Goal: Obtain resource: Obtain resource

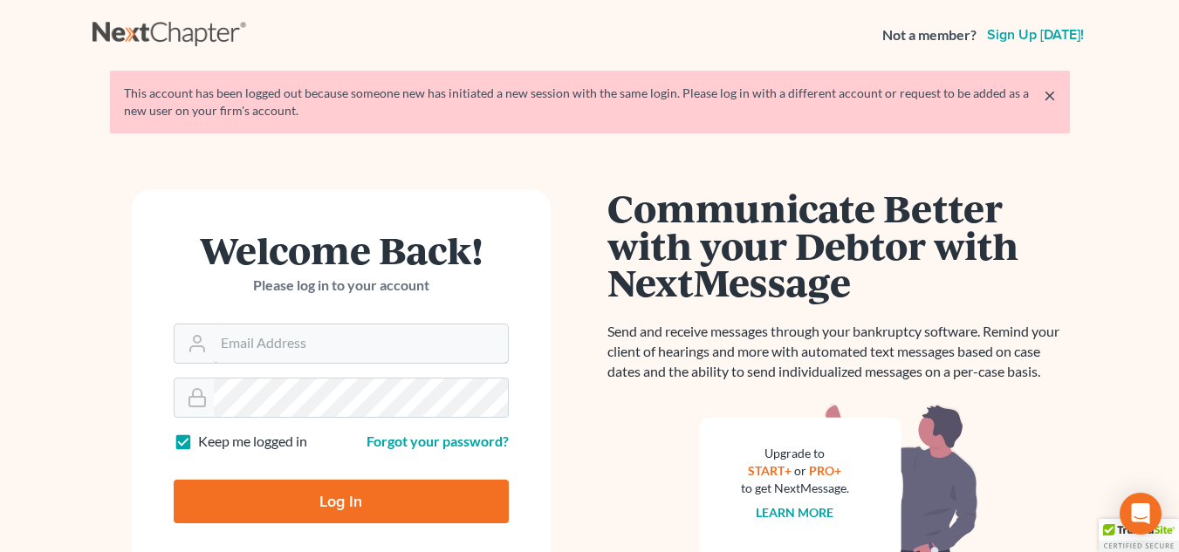
type input "[EMAIL_ADDRESS][DOMAIN_NAME]"
click at [320, 516] on input "Log In" at bounding box center [341, 502] width 335 height 44
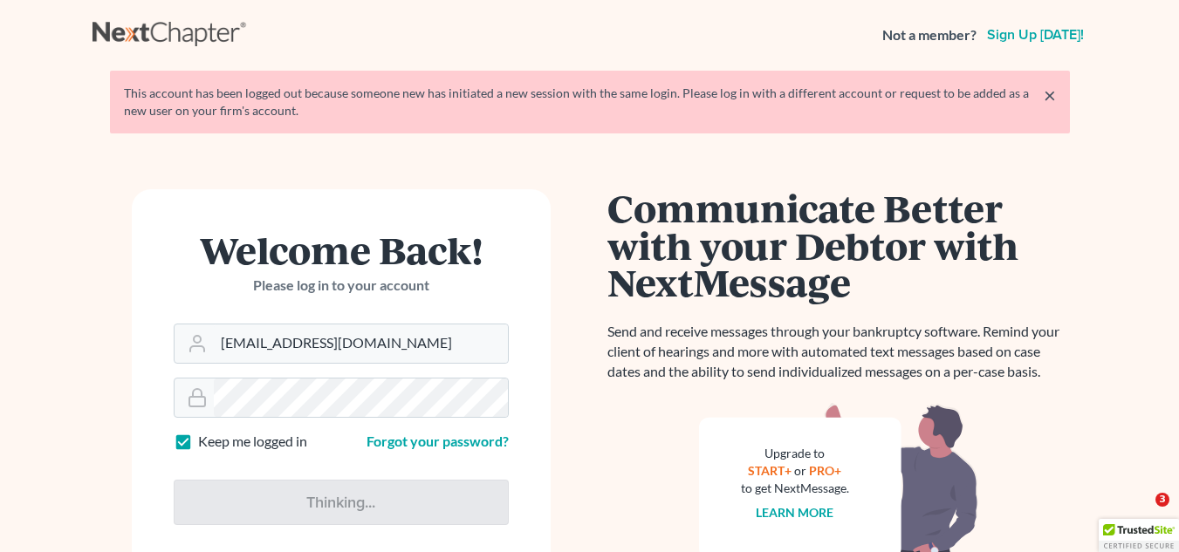
type input "Thinking..."
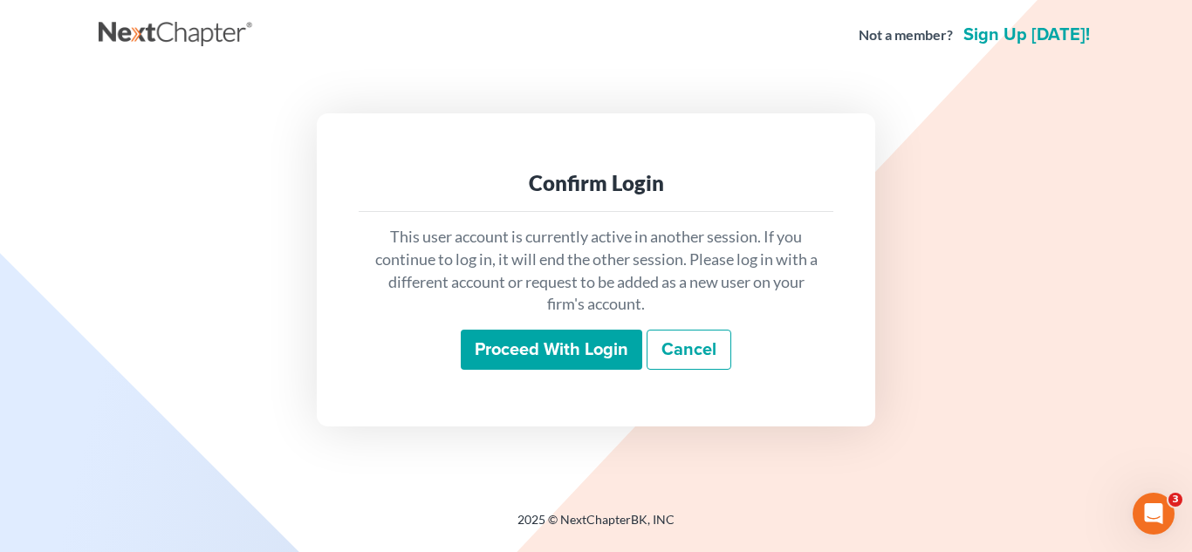
click at [573, 335] on input "Proceed with login" at bounding box center [552, 350] width 182 height 40
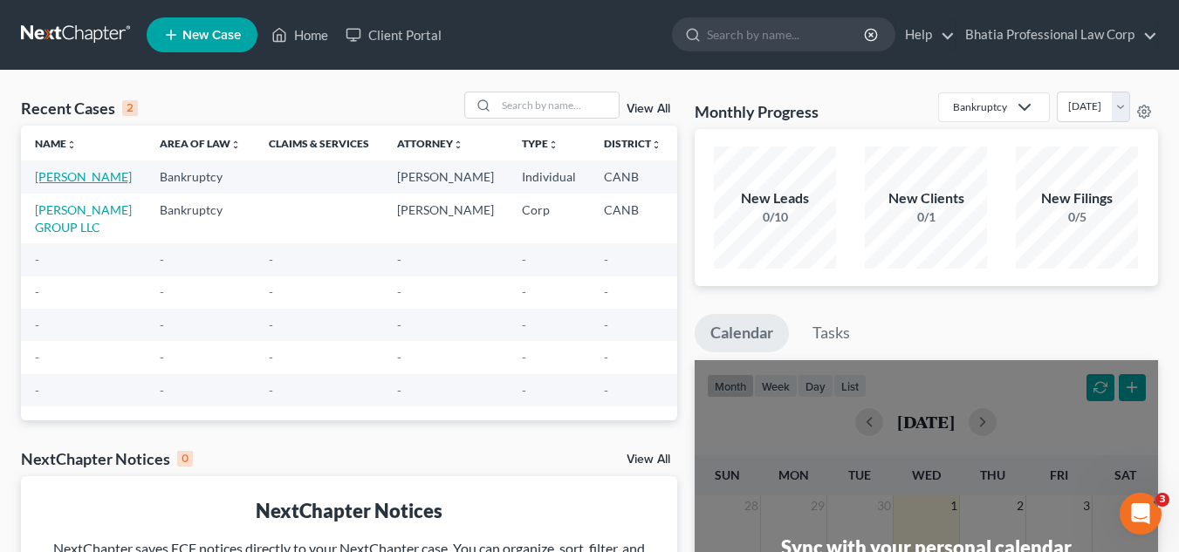
click at [66, 176] on link "Baskaran, Divakar" at bounding box center [83, 176] width 97 height 15
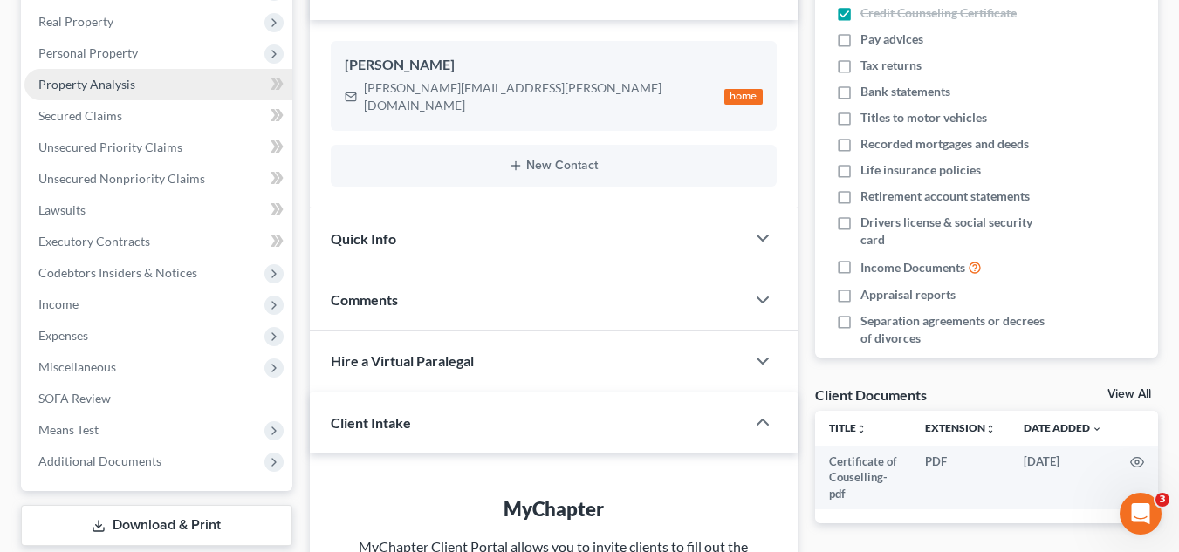
scroll to position [349, 0]
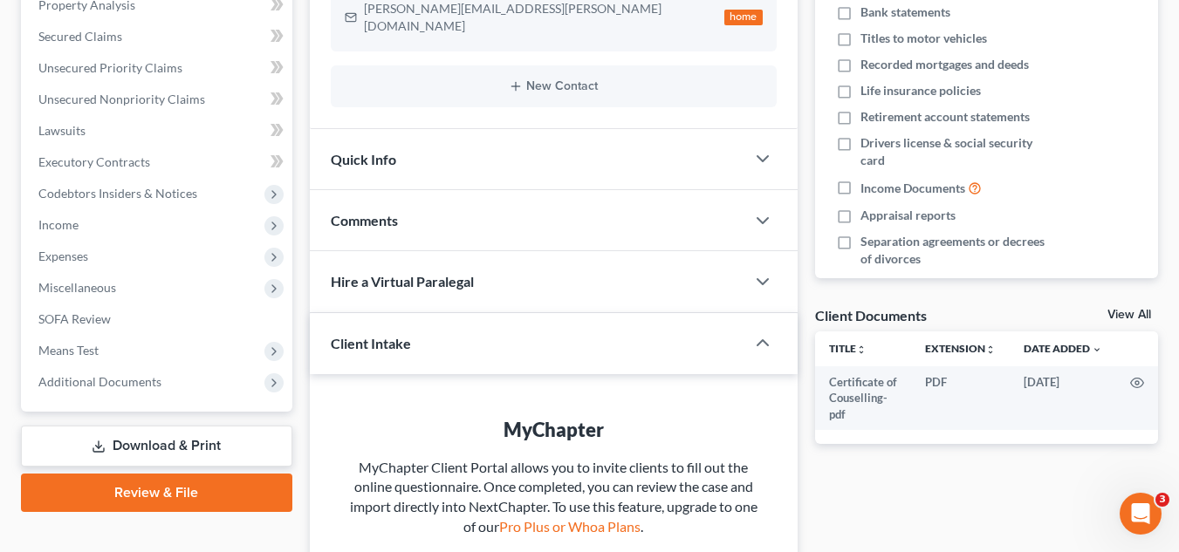
click at [209, 494] on link "Review & File" at bounding box center [156, 493] width 271 height 38
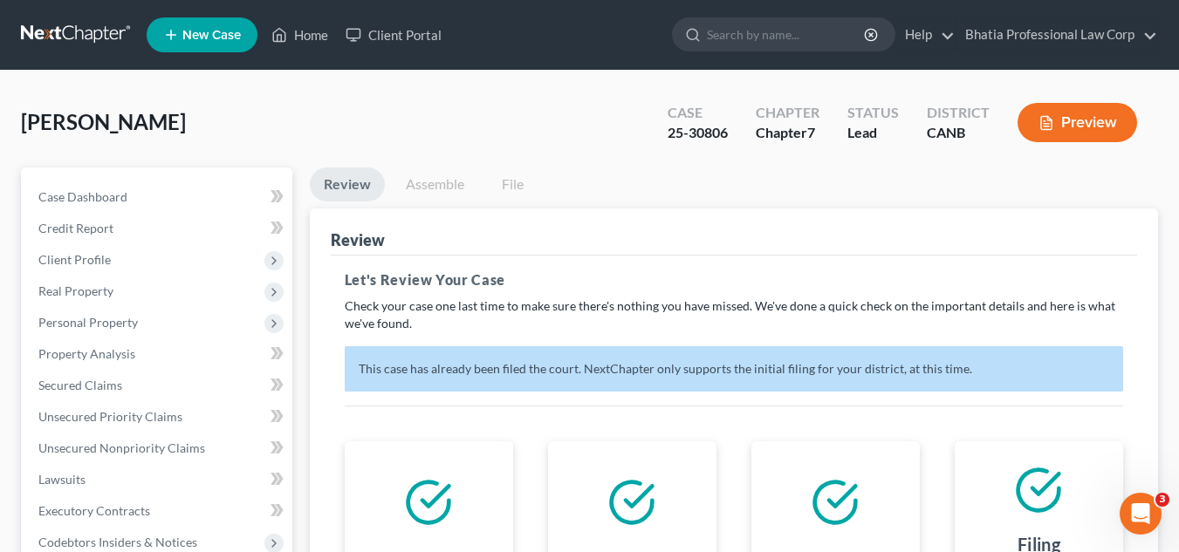
click at [1062, 126] on button "Preview" at bounding box center [1078, 122] width 120 height 39
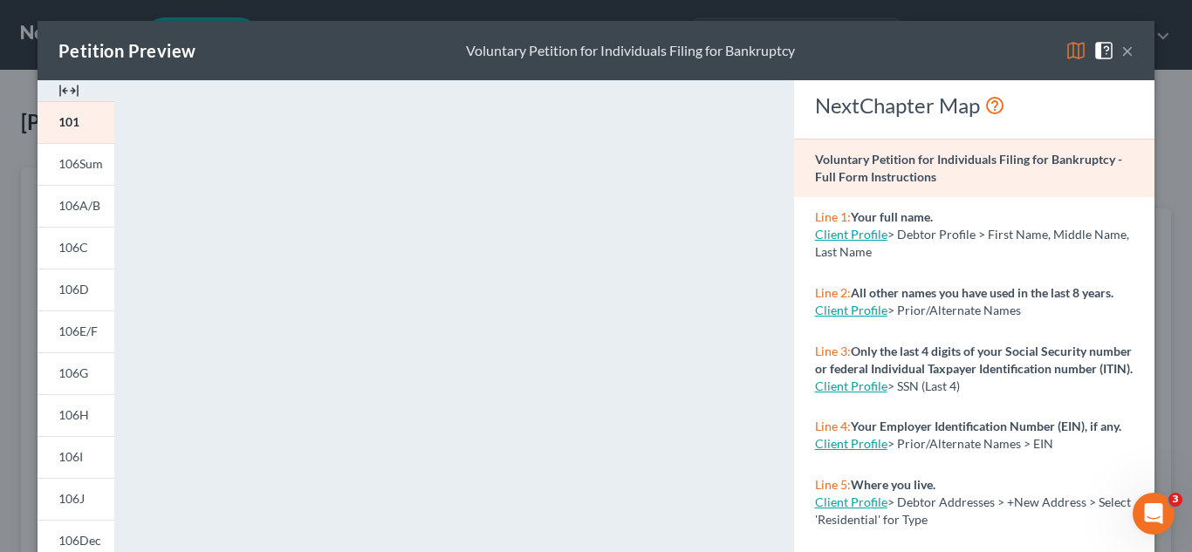
click at [1121, 51] on button "×" at bounding box center [1127, 50] width 12 height 21
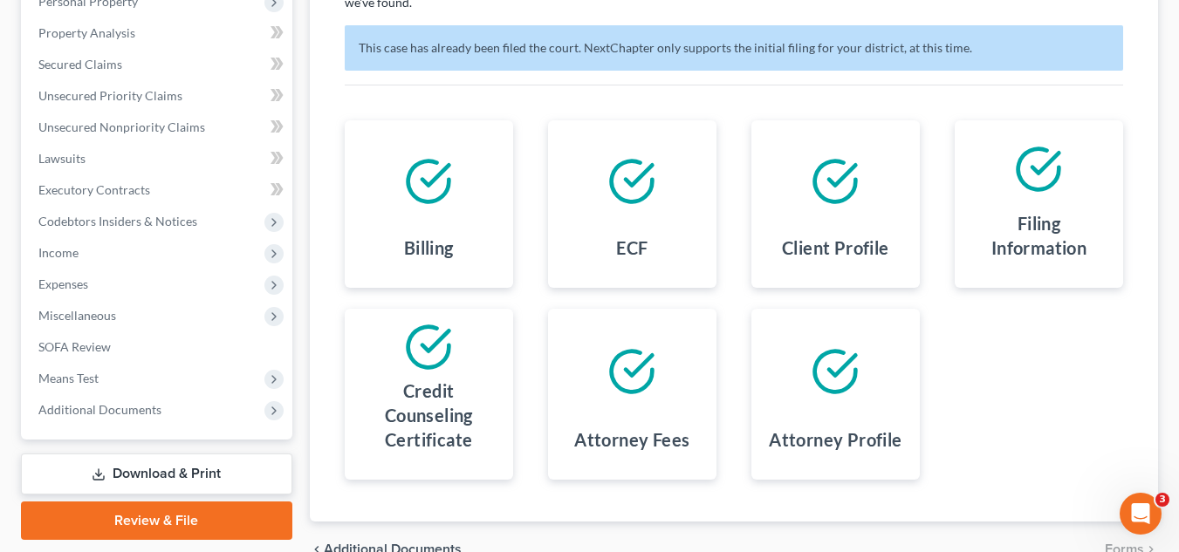
scroll to position [64, 0]
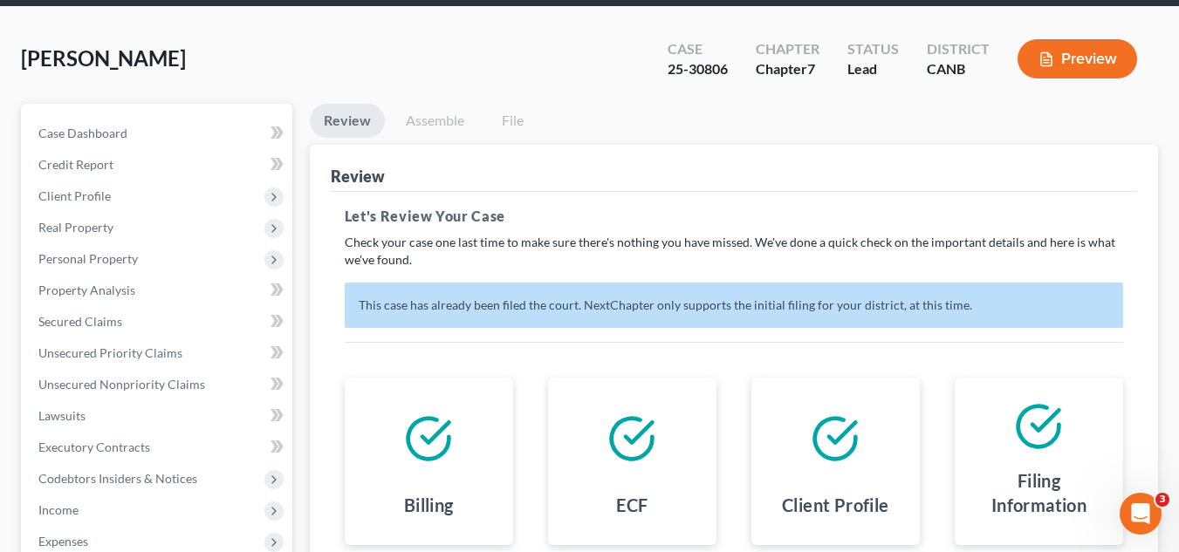
click at [429, 118] on link "Assemble" at bounding box center [435, 121] width 86 height 34
click at [425, 119] on link "Assemble" at bounding box center [435, 121] width 86 height 34
click at [419, 120] on link "Assemble" at bounding box center [435, 121] width 86 height 34
click at [434, 115] on link "Assemble" at bounding box center [435, 121] width 86 height 34
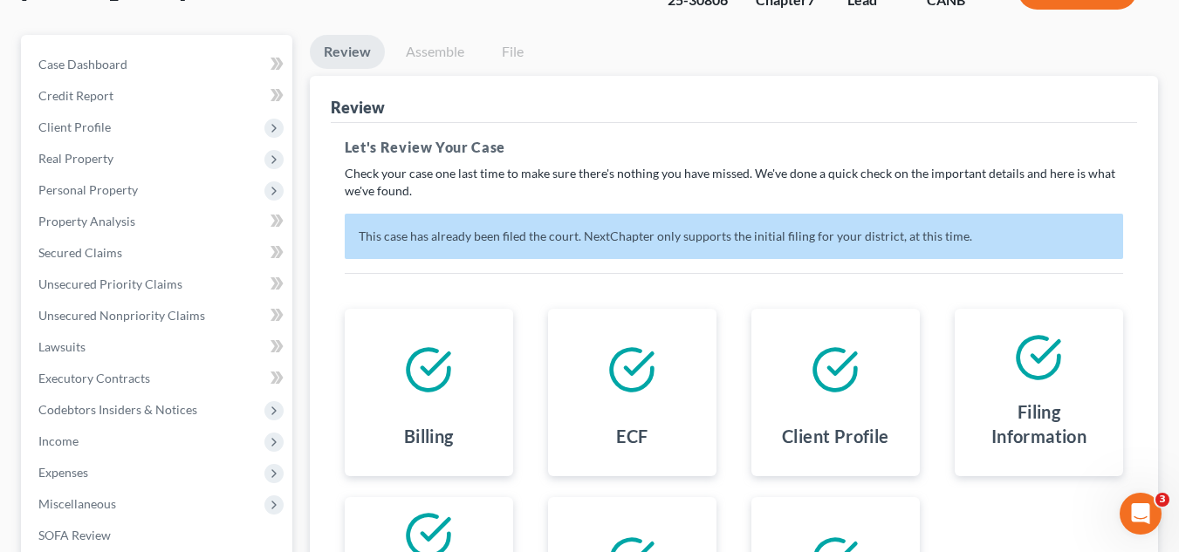
scroll to position [238, 0]
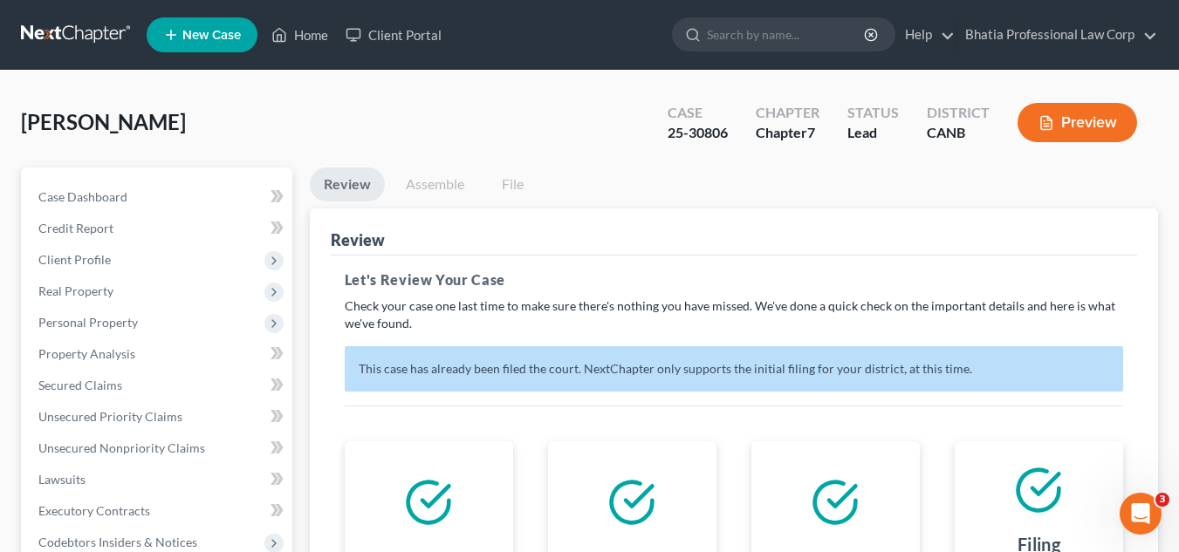
click at [442, 185] on link "Assemble" at bounding box center [435, 185] width 86 height 34
click at [445, 188] on link "Assemble" at bounding box center [435, 185] width 86 height 34
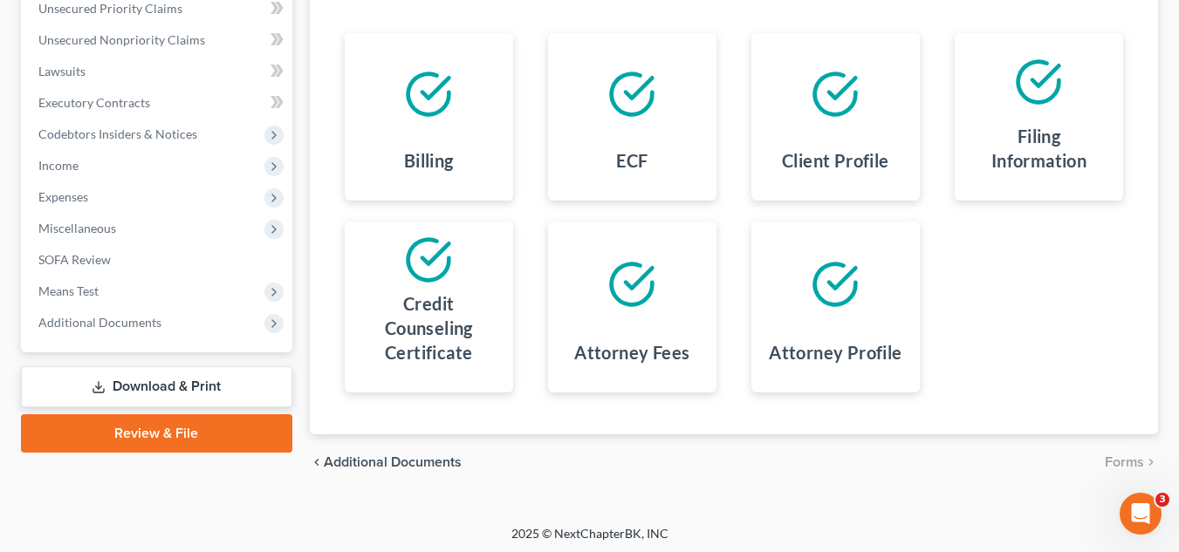
scroll to position [413, 0]
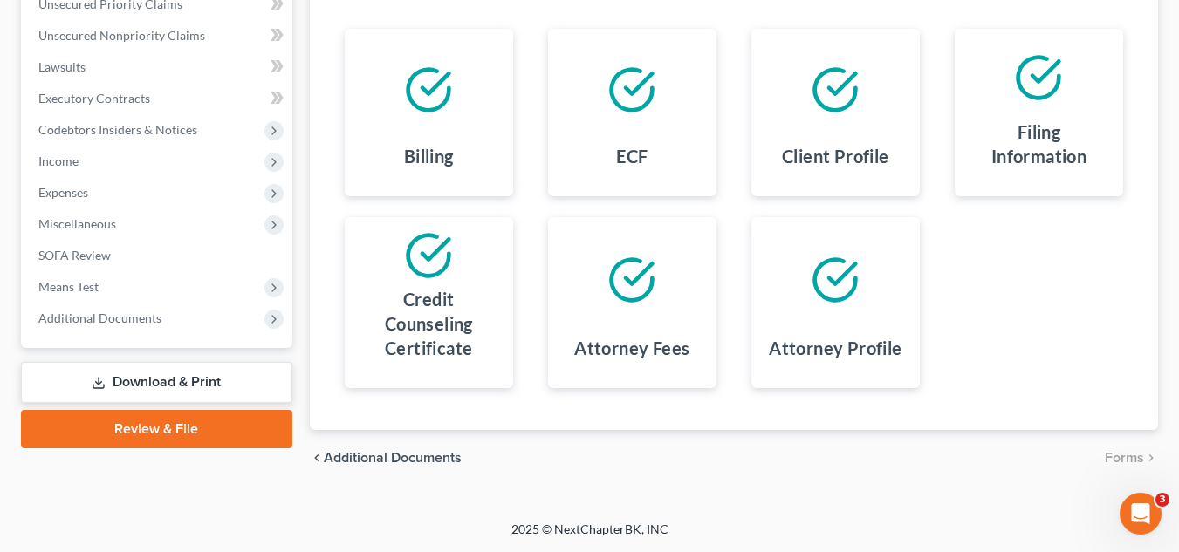
click at [194, 390] on link "Download & Print" at bounding box center [156, 382] width 271 height 41
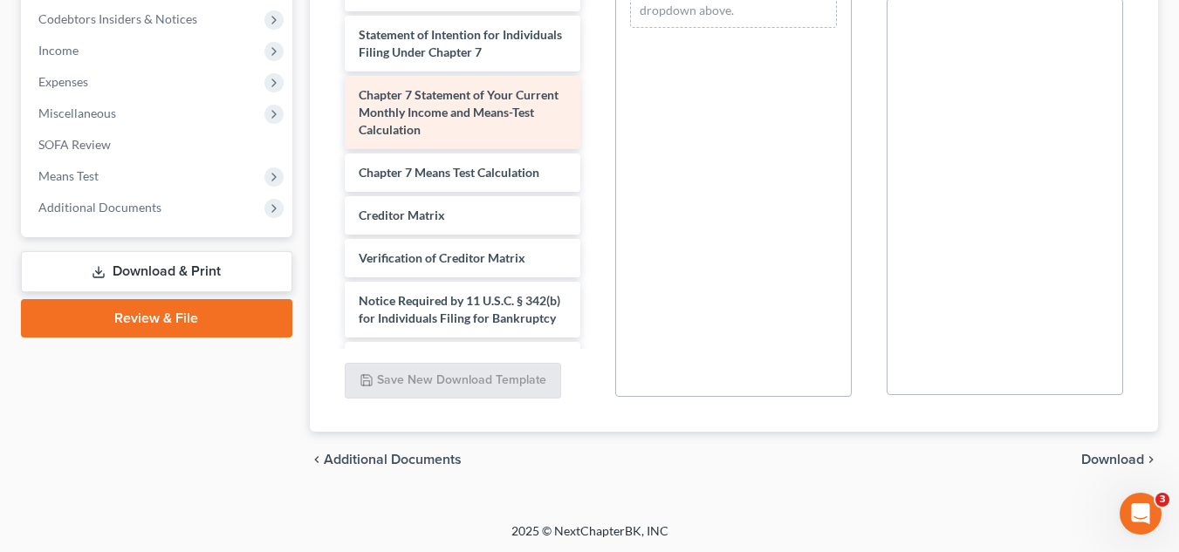
scroll to position [554, 0]
click at [463, 114] on span "Chapter 7 Statement of Your Current Monthly Income and Means-Test Calculation" at bounding box center [459, 111] width 200 height 50
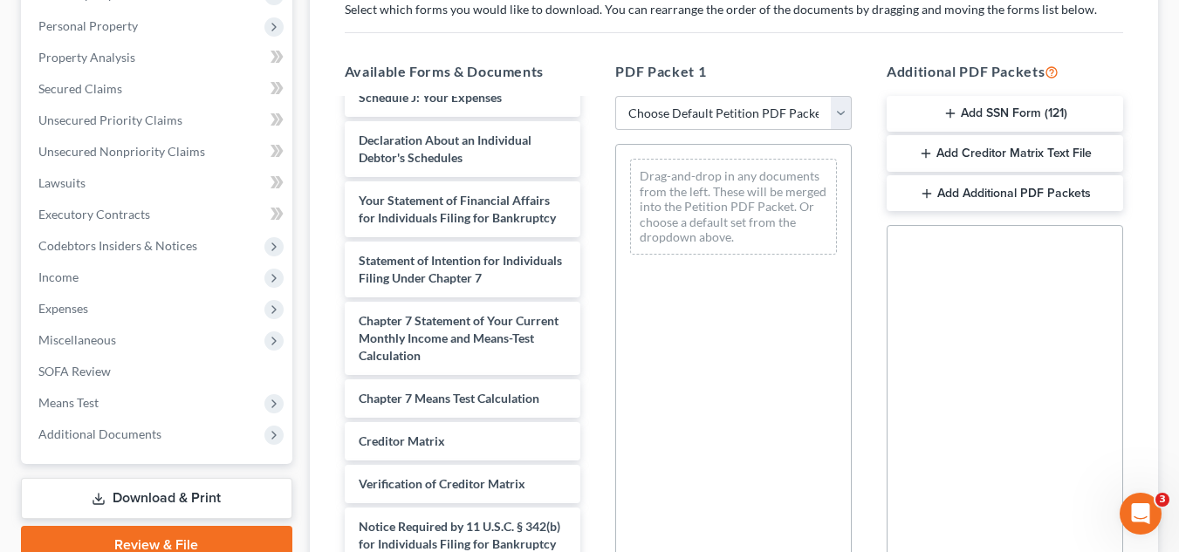
scroll to position [262, 0]
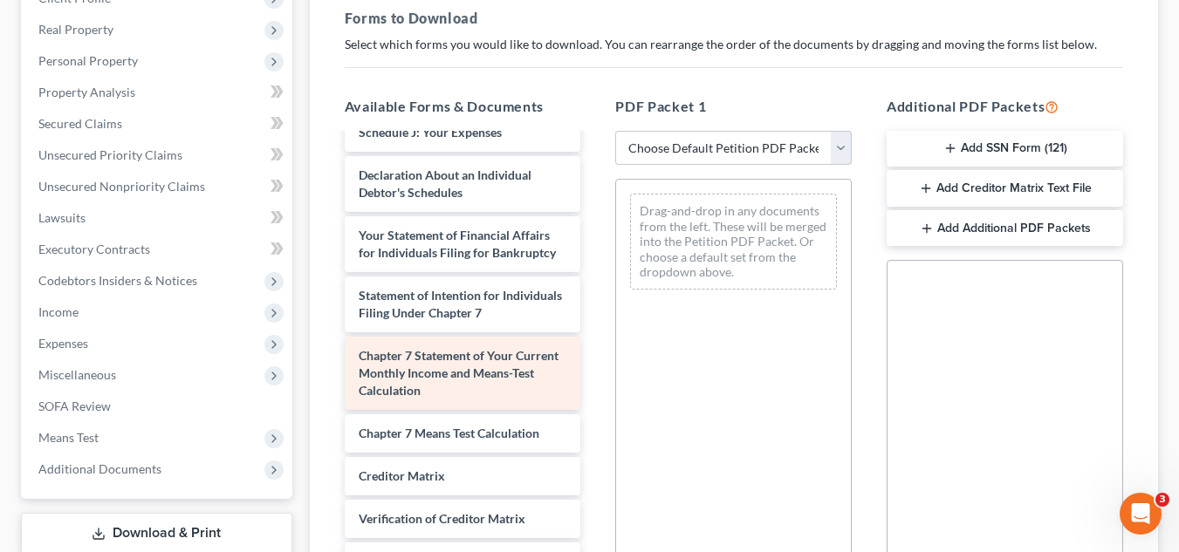
click at [464, 386] on span "Chapter 7 Statement of Your Current Monthly Income and Means-Test Calculation" at bounding box center [459, 373] width 200 height 50
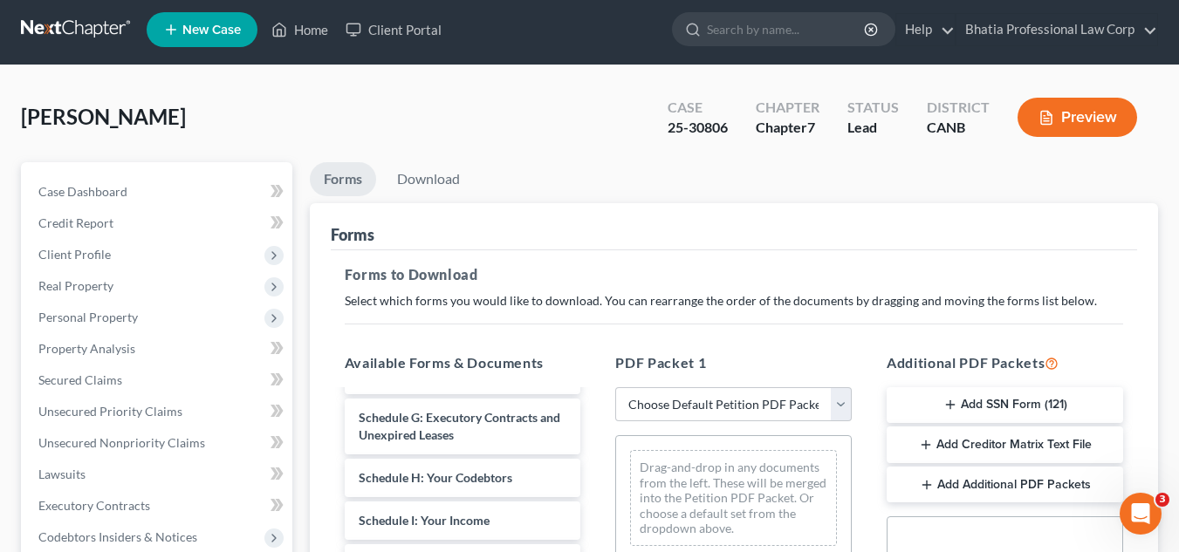
scroll to position [0, 0]
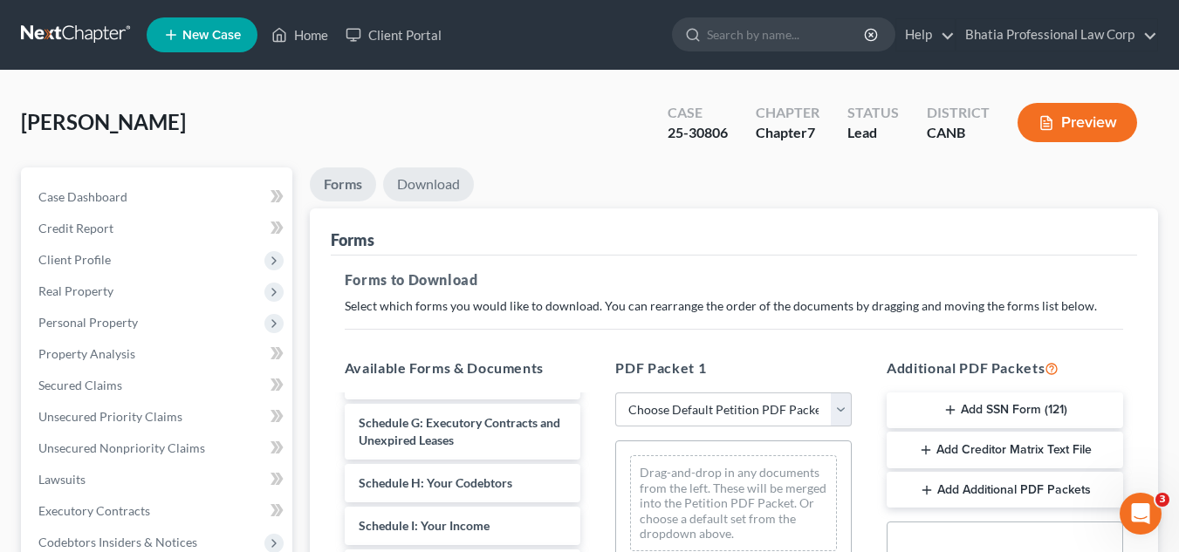
click at [444, 186] on link "Download" at bounding box center [428, 185] width 91 height 34
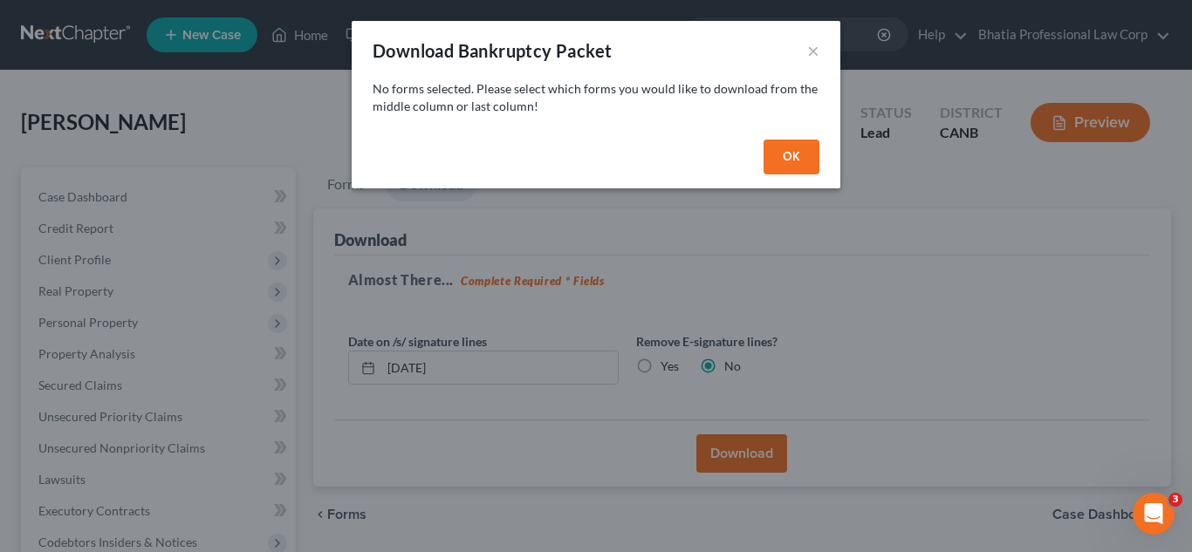
click at [790, 148] on button "OK" at bounding box center [792, 157] width 56 height 35
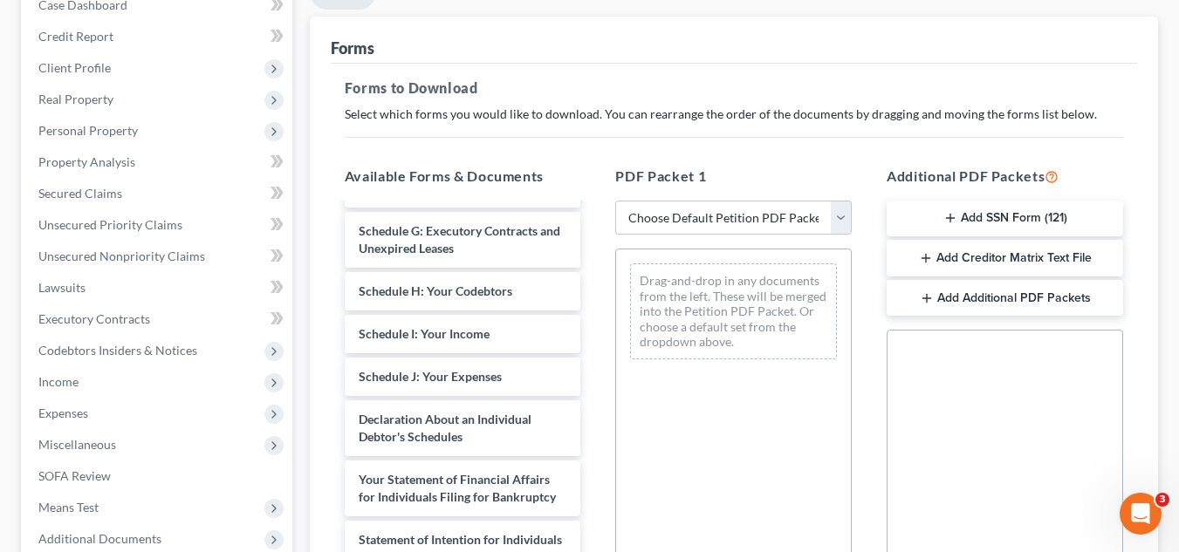
scroll to position [175, 0]
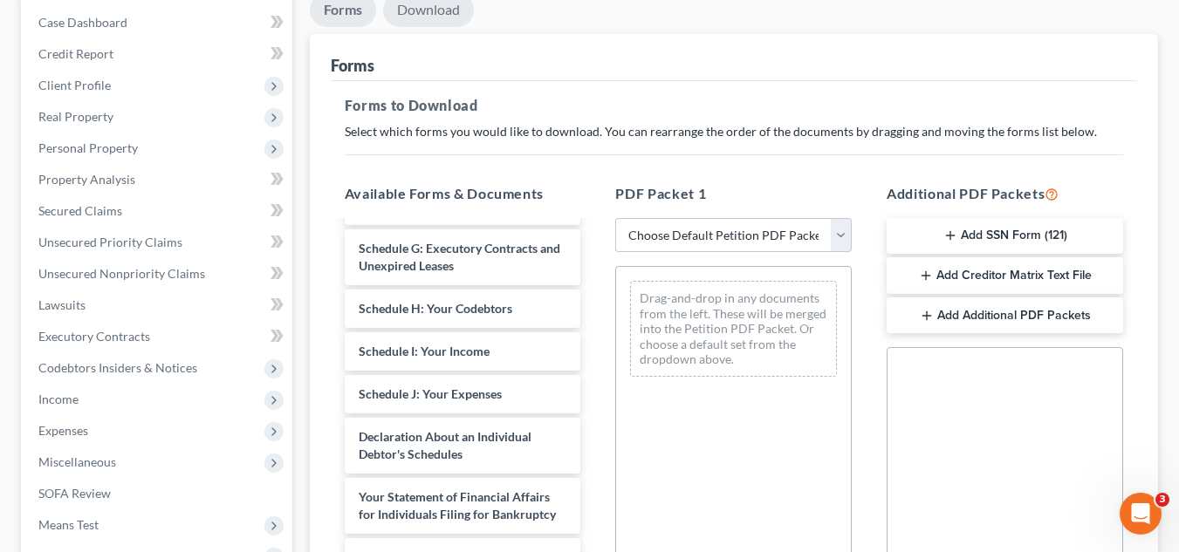
click at [441, 14] on link "Download" at bounding box center [428, 10] width 91 height 34
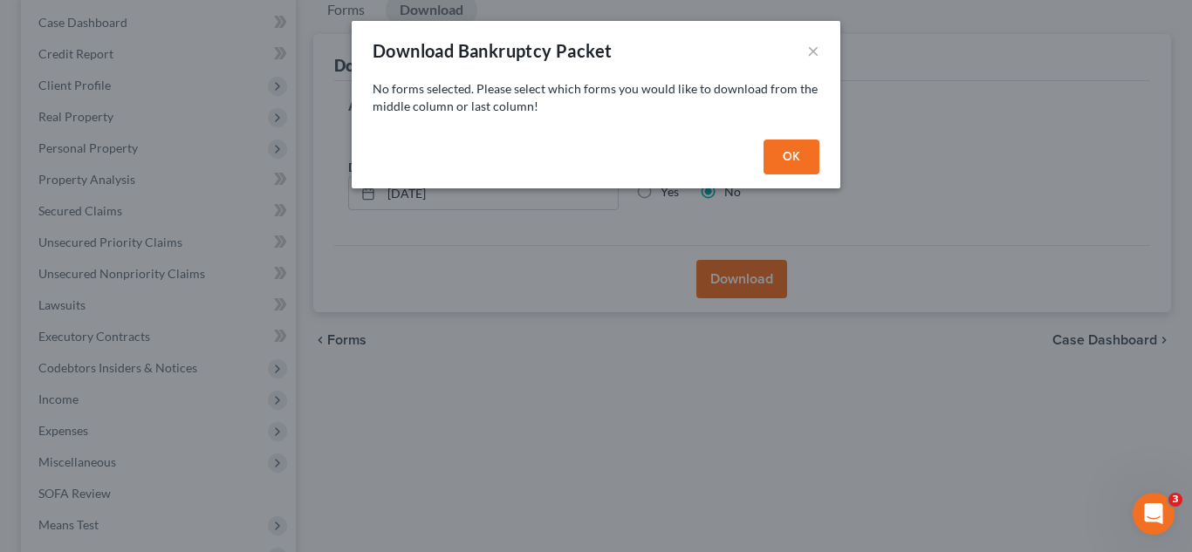
click at [796, 150] on button "OK" at bounding box center [792, 157] width 56 height 35
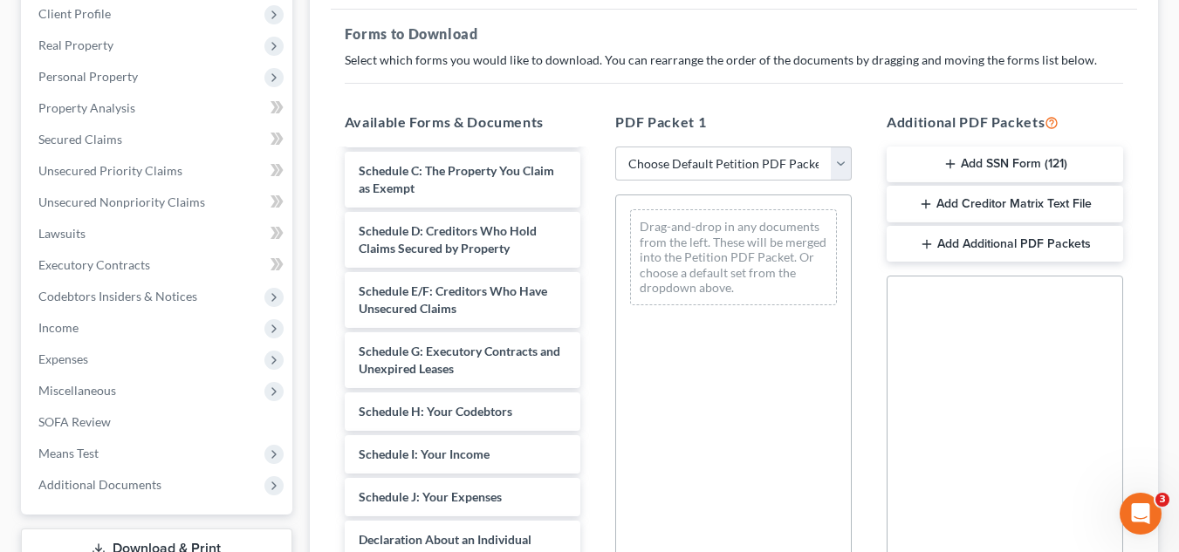
scroll to position [351, 0]
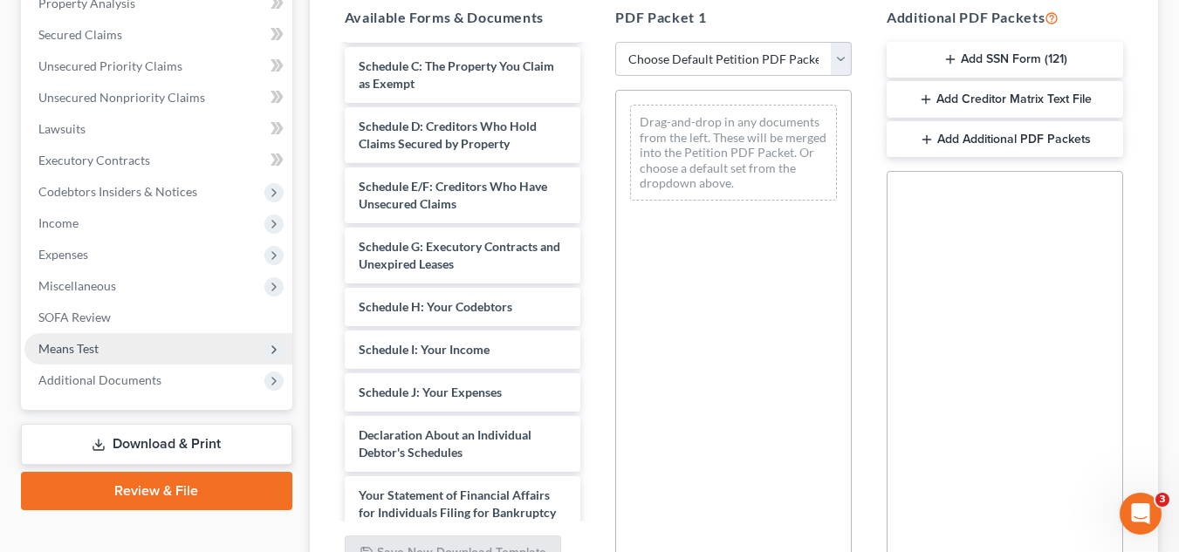
click at [127, 346] on span "Means Test" at bounding box center [158, 348] width 268 height 31
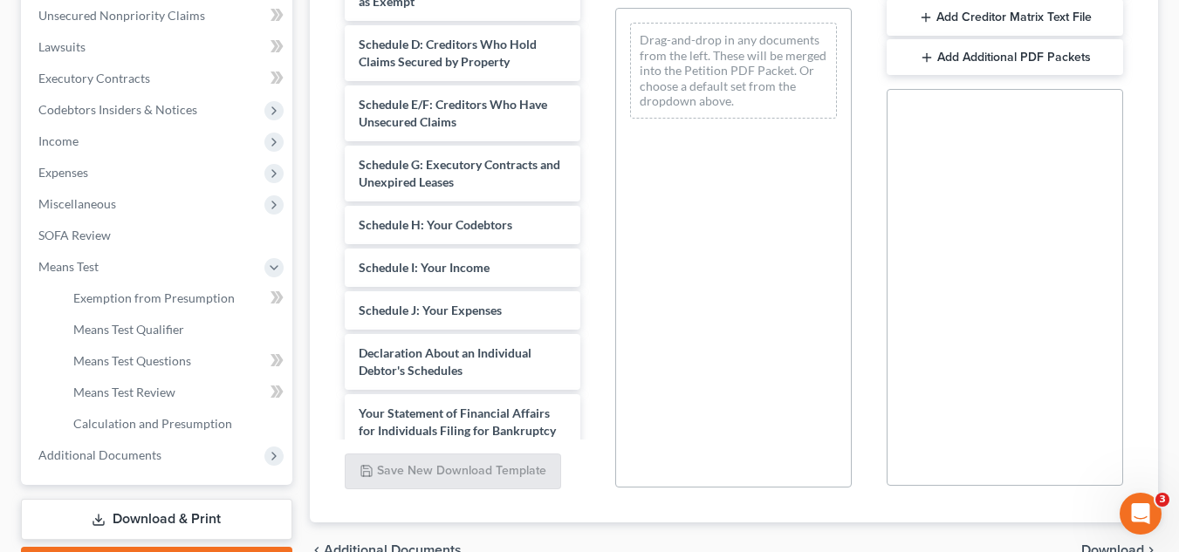
scroll to position [525, 0]
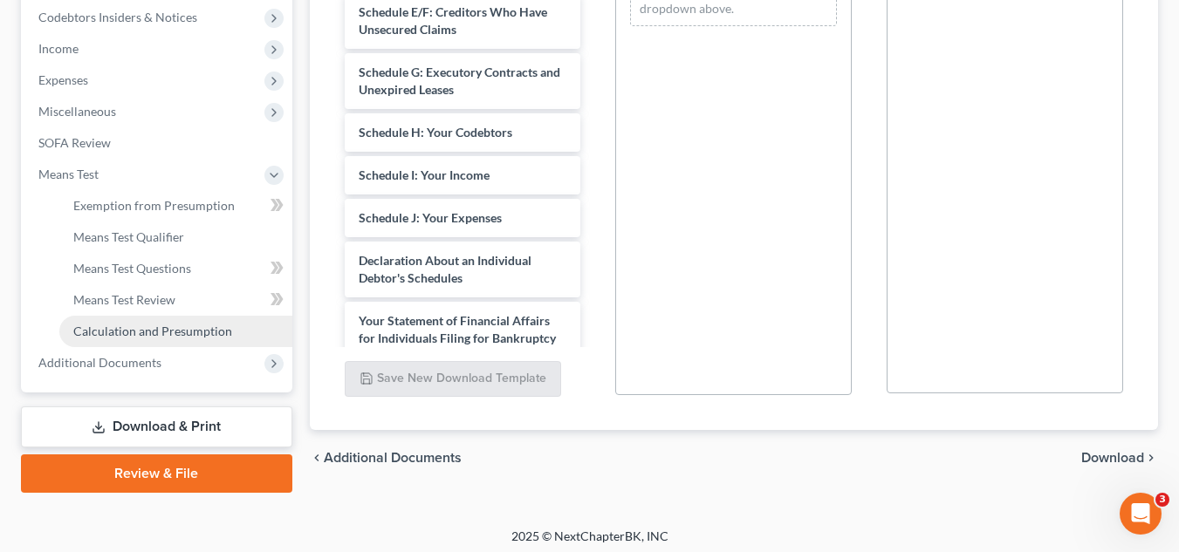
click at [157, 326] on span "Calculation and Presumption" at bounding box center [152, 331] width 159 height 15
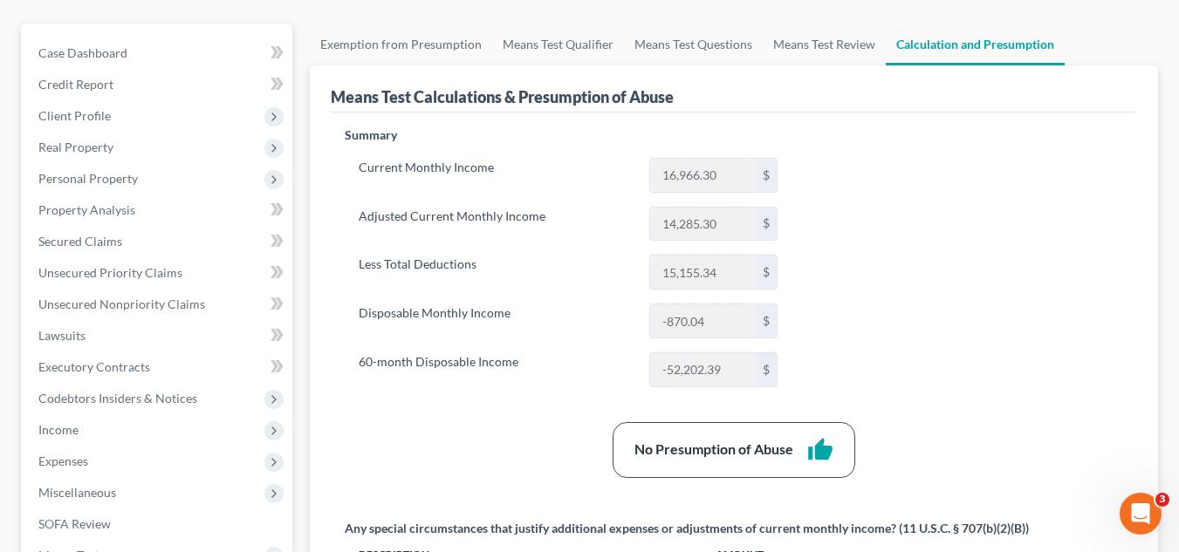
scroll to position [175, 0]
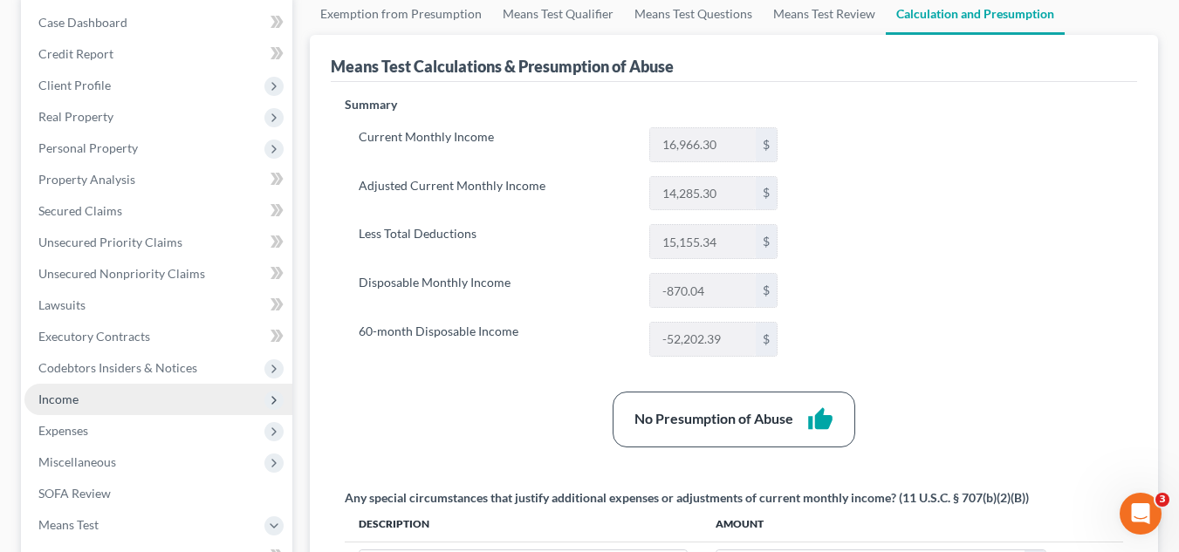
click at [128, 394] on span "Income" at bounding box center [158, 399] width 268 height 31
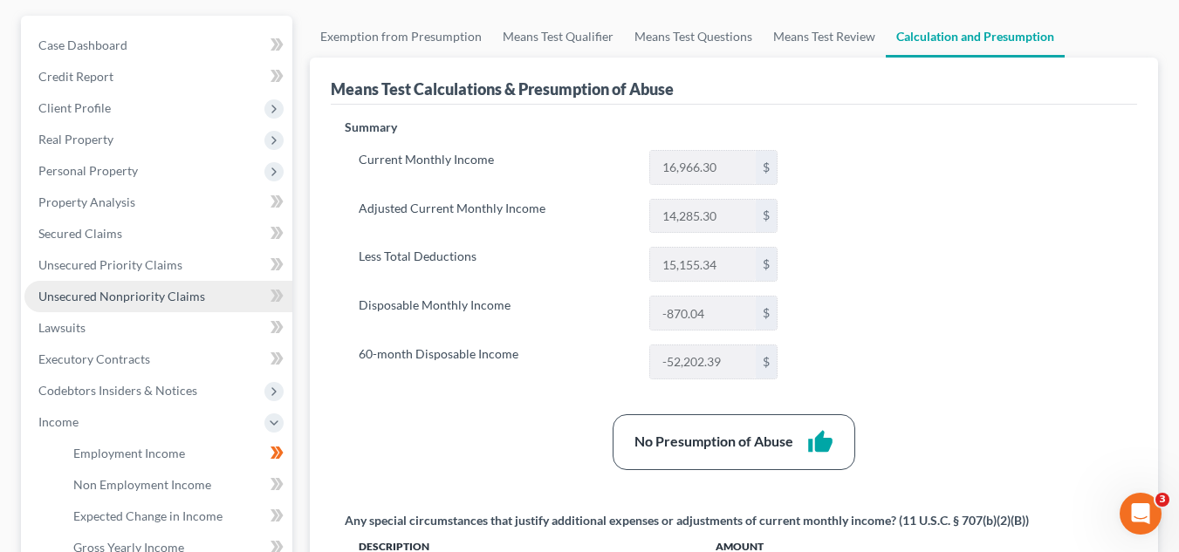
scroll to position [0, 0]
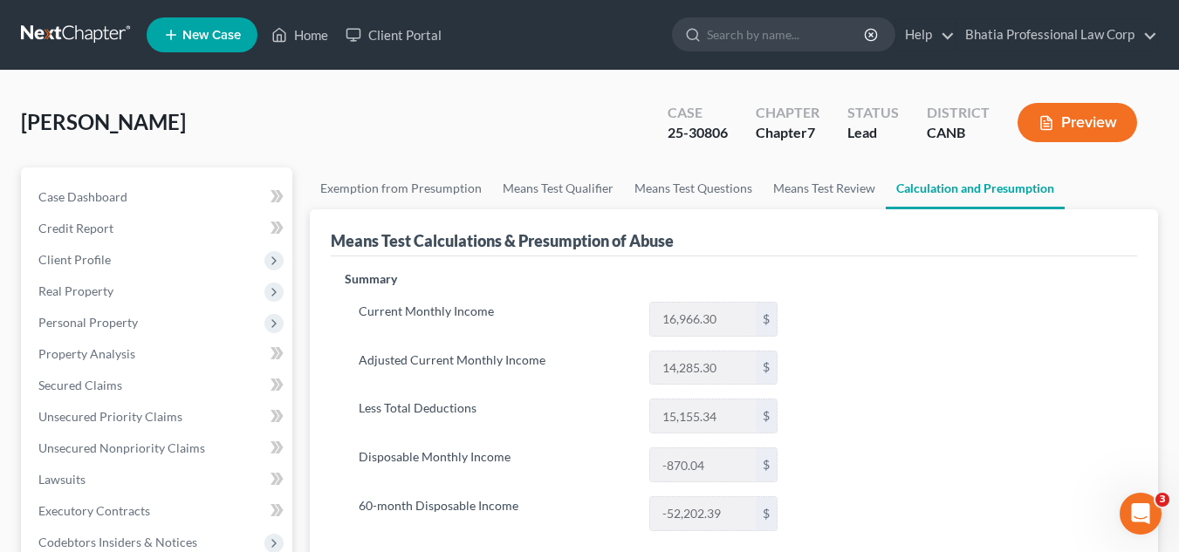
click at [1087, 120] on button "Preview" at bounding box center [1078, 122] width 120 height 39
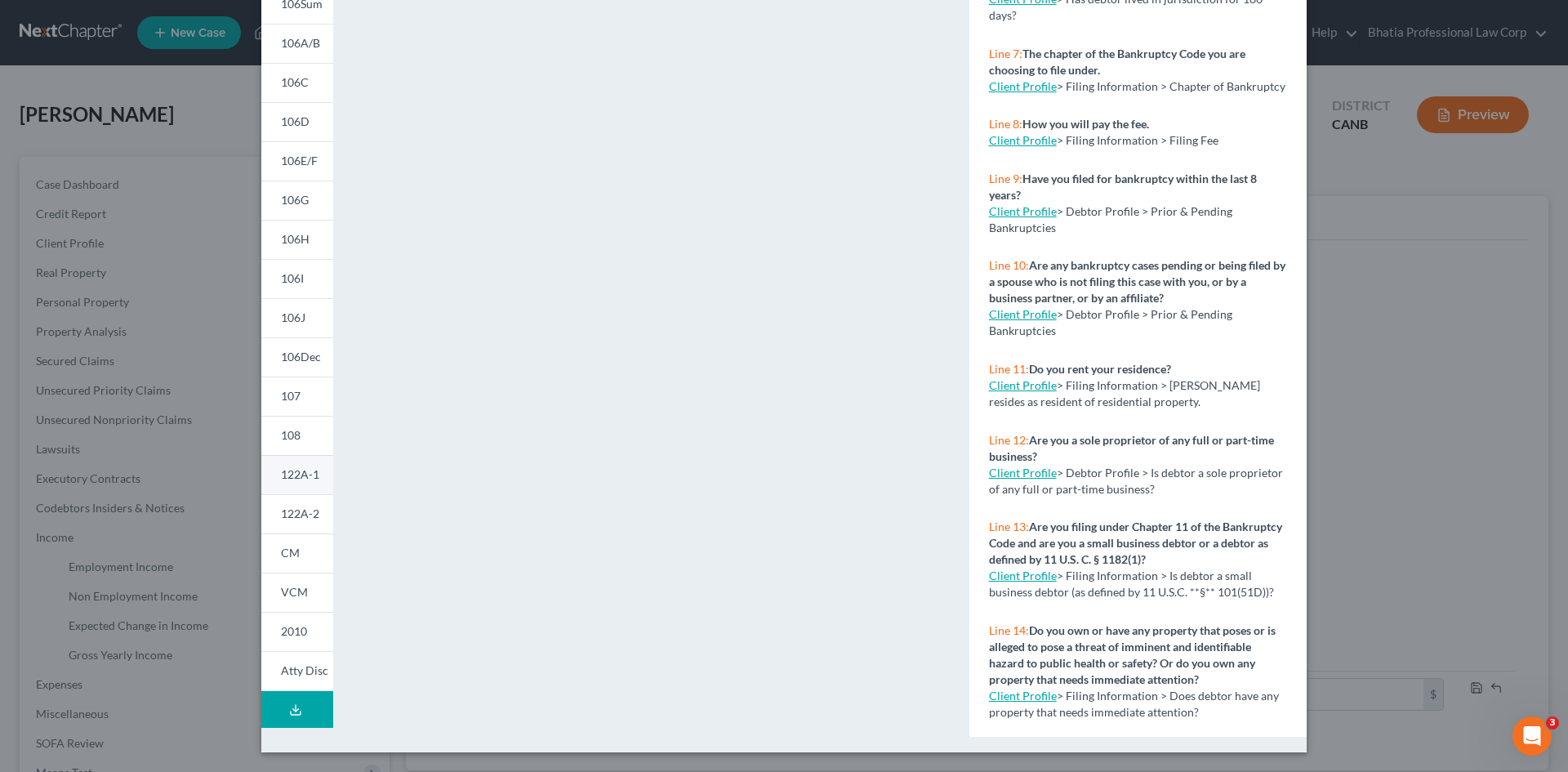
click at [293, 473] on span "122A-1" at bounding box center [299, 473] width 38 height 14
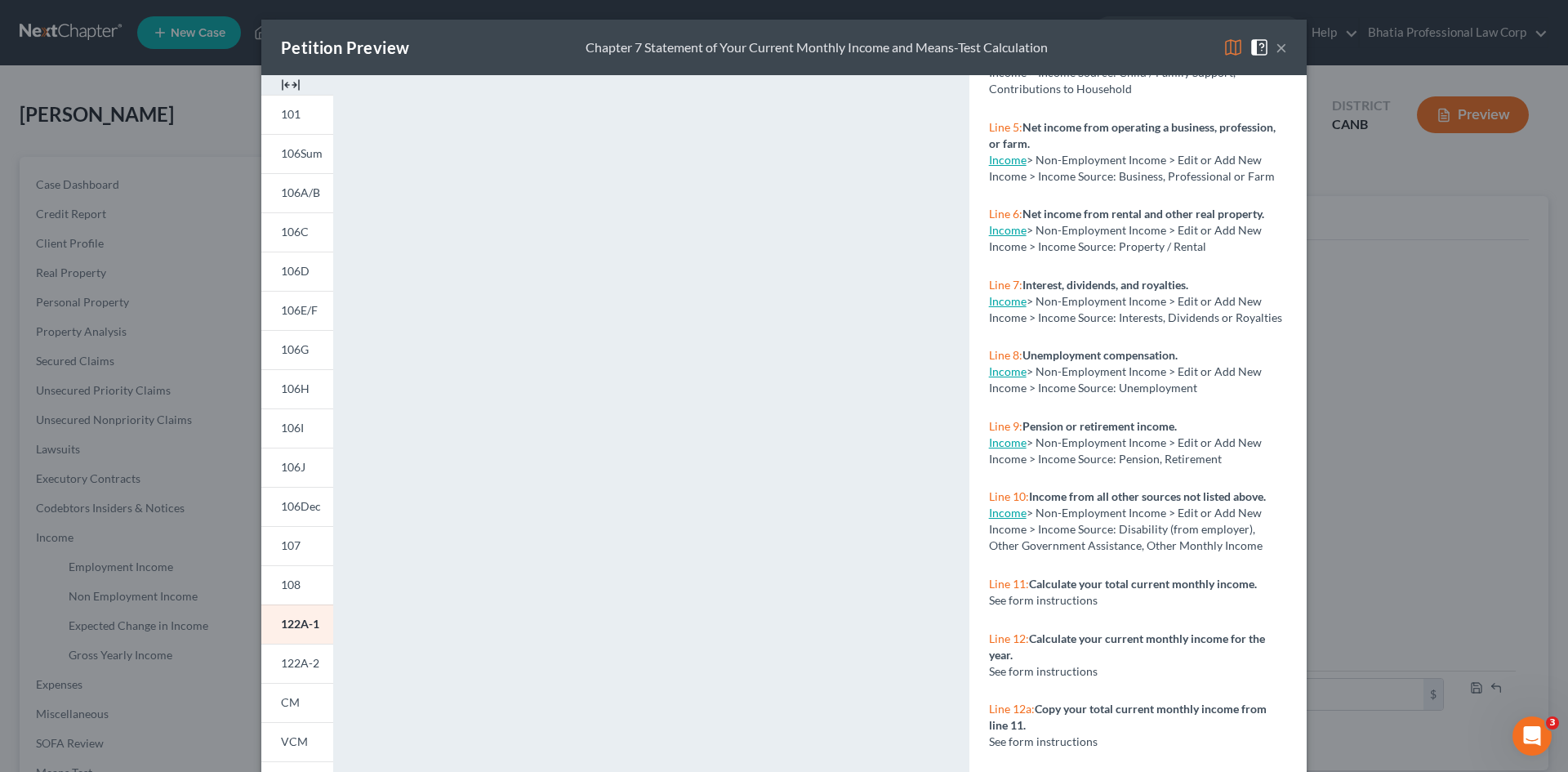
scroll to position [150, 0]
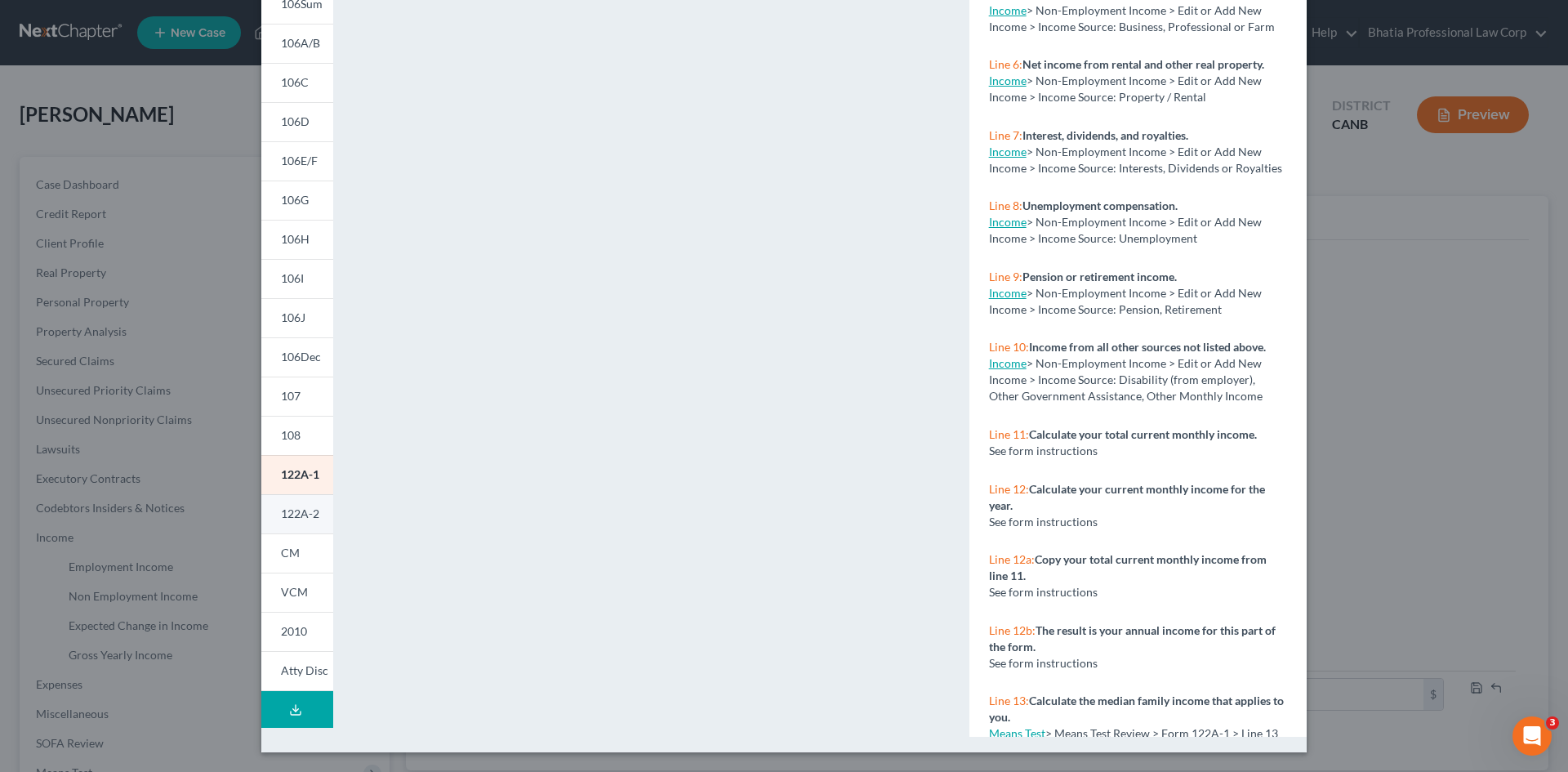
click at [287, 503] on link "122A-2" at bounding box center [297, 514] width 72 height 39
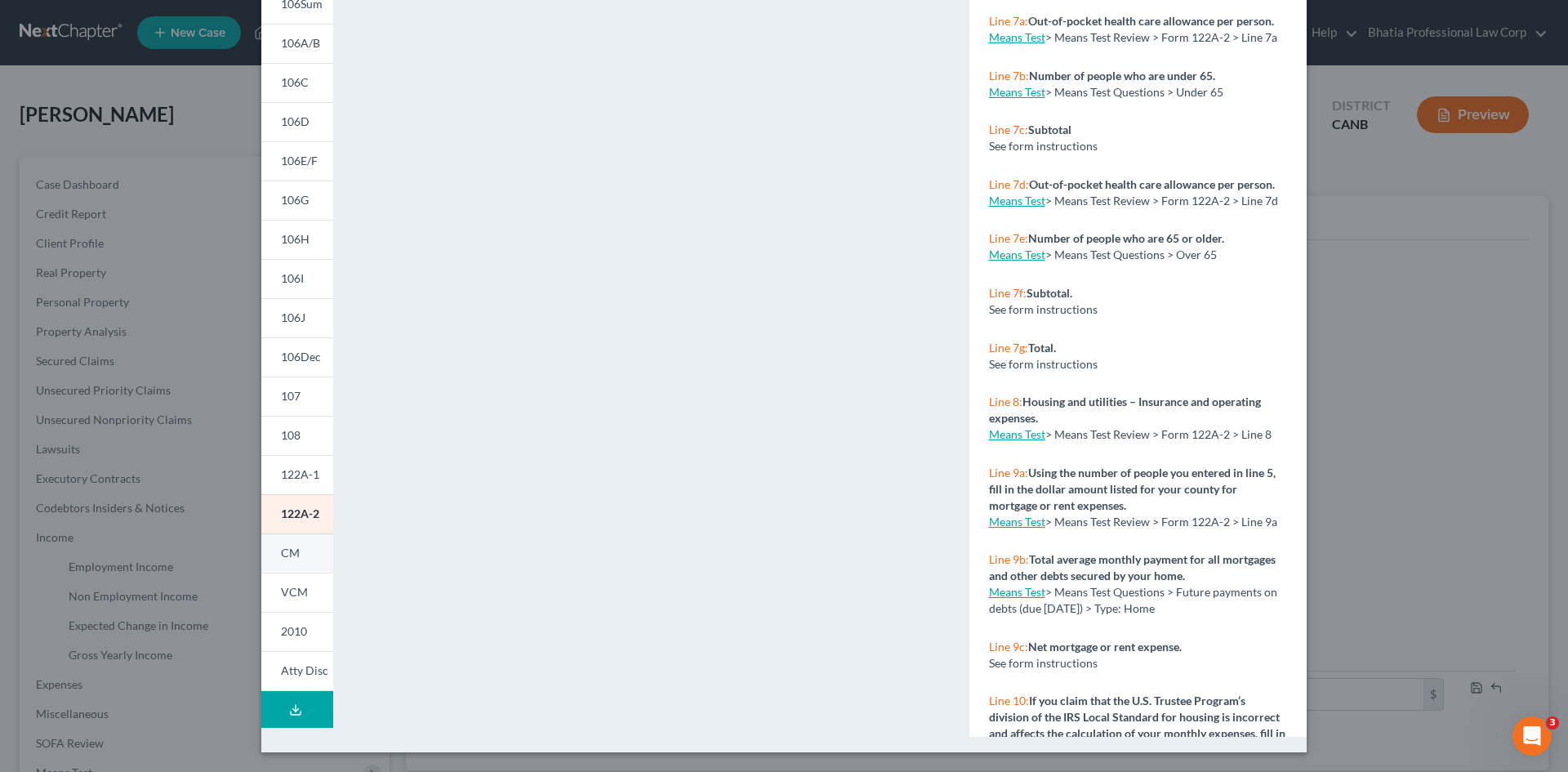
click at [304, 517] on link "CM" at bounding box center [297, 553] width 72 height 39
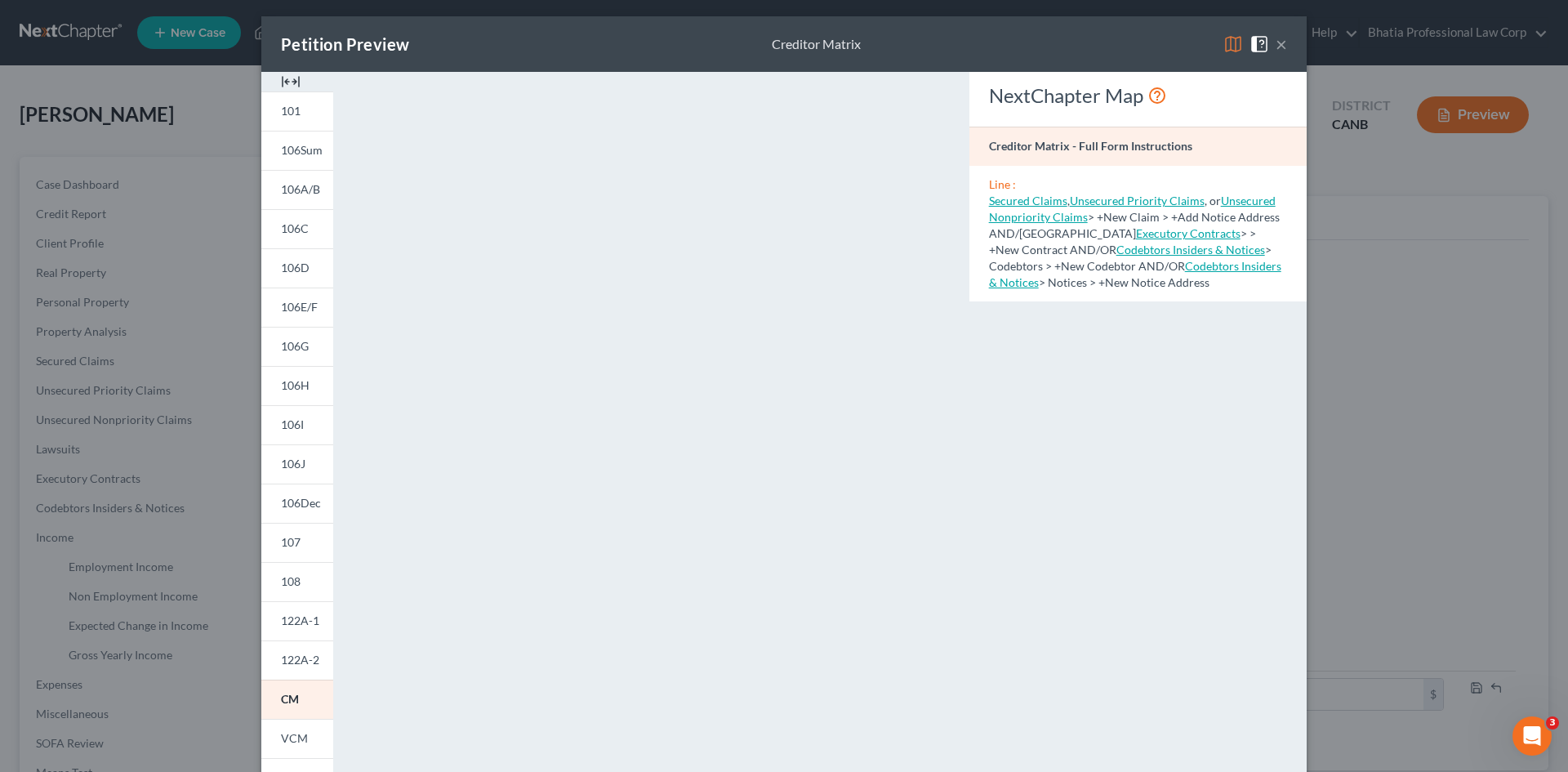
scroll to position [0, 0]
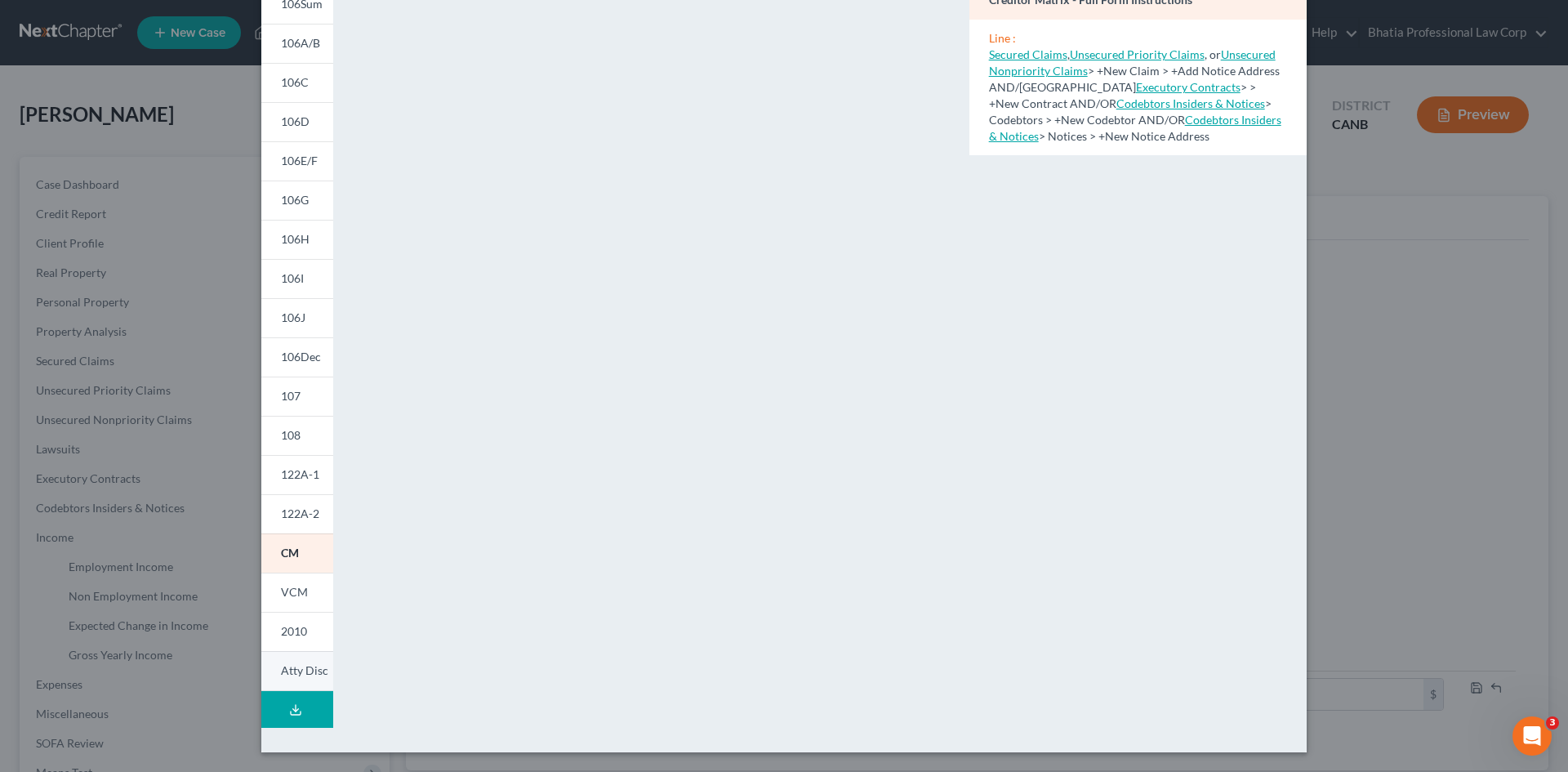
click at [296, 517] on span "Atty Disc" at bounding box center [304, 670] width 48 height 14
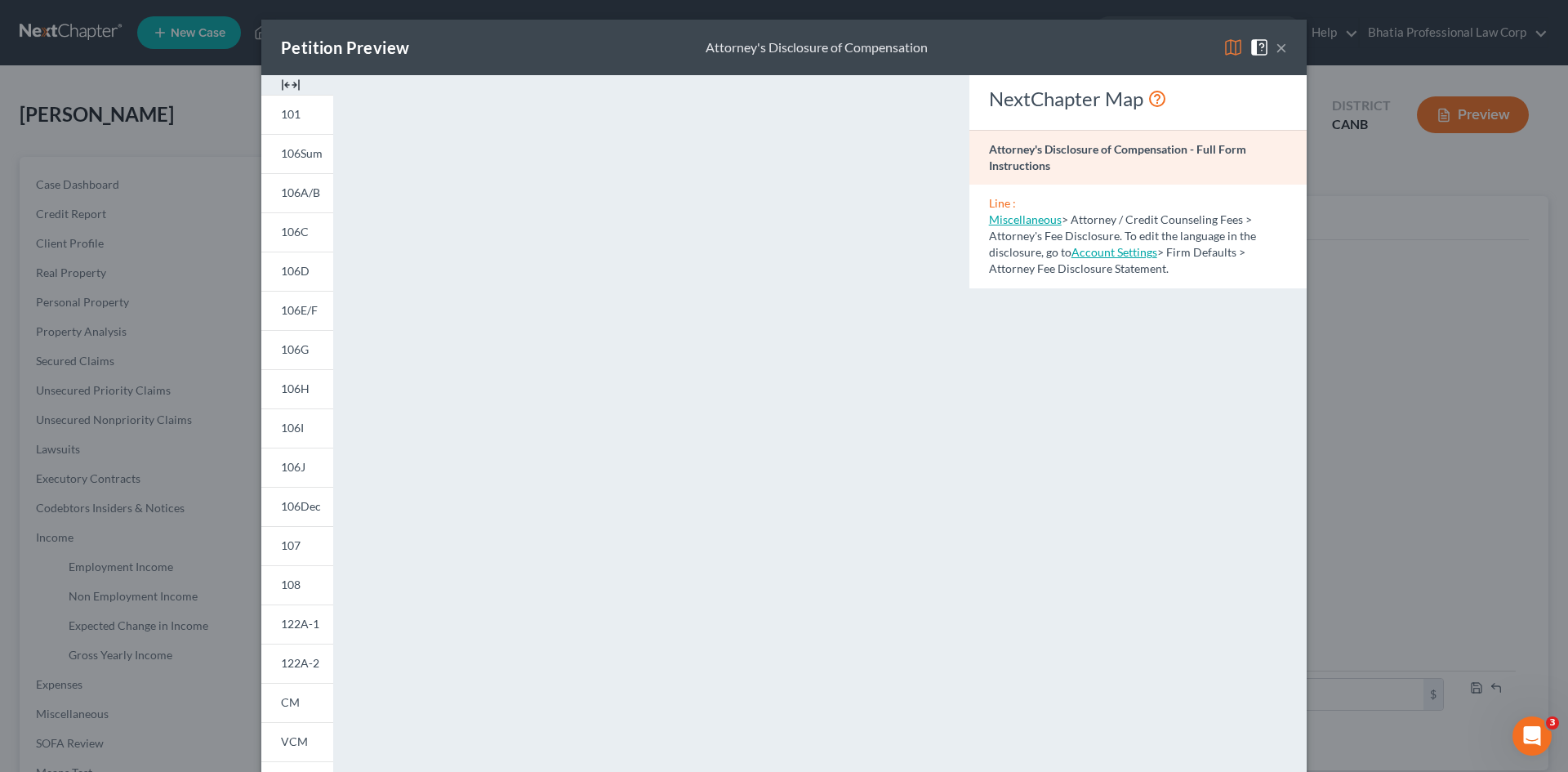
click at [1110, 452] on div "NextChapter Map Attorney's Disclosure of Compensation - Full Form Instructions …" at bounding box center [1138, 480] width 354 height 811
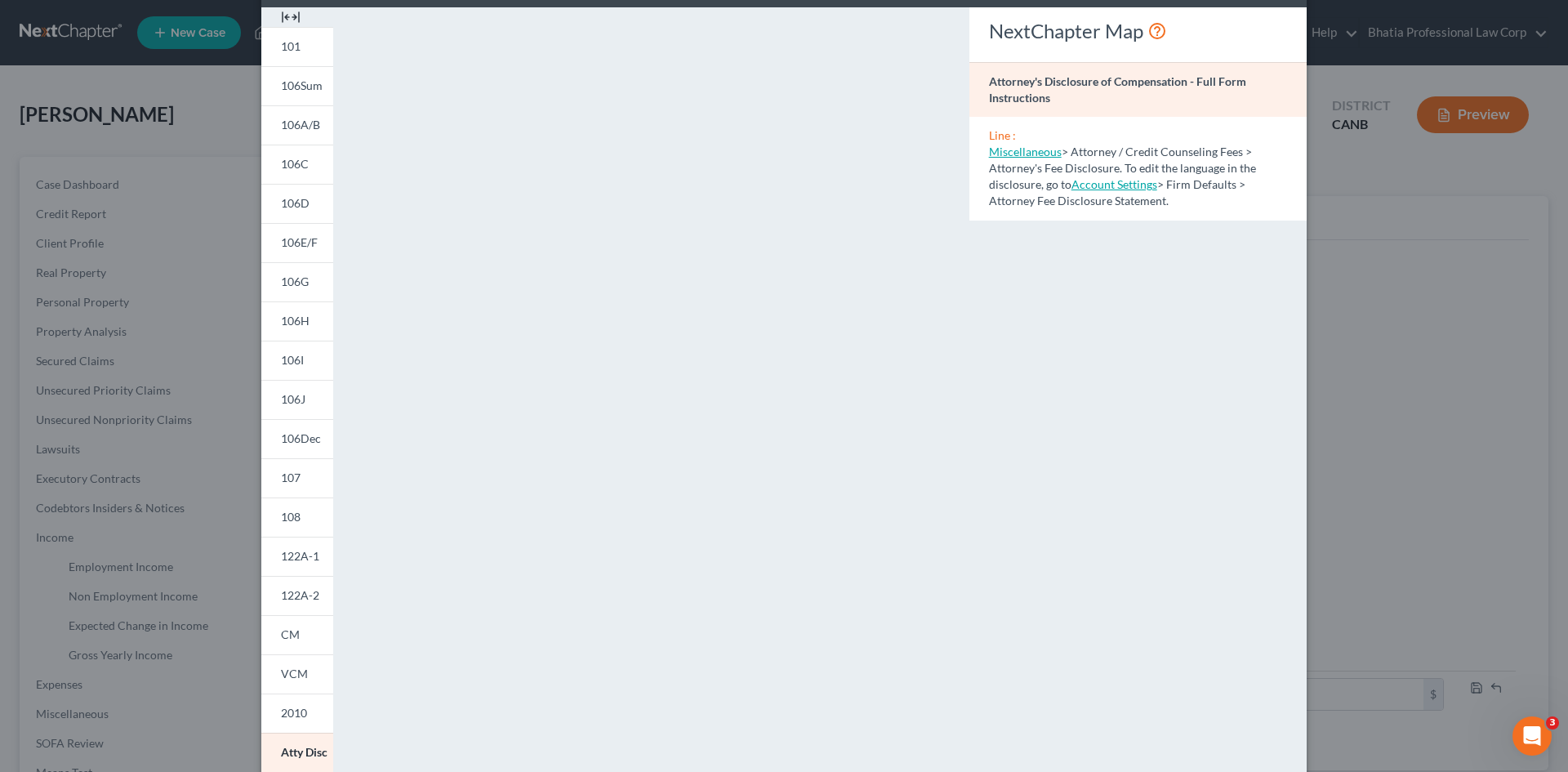
scroll to position [150, 0]
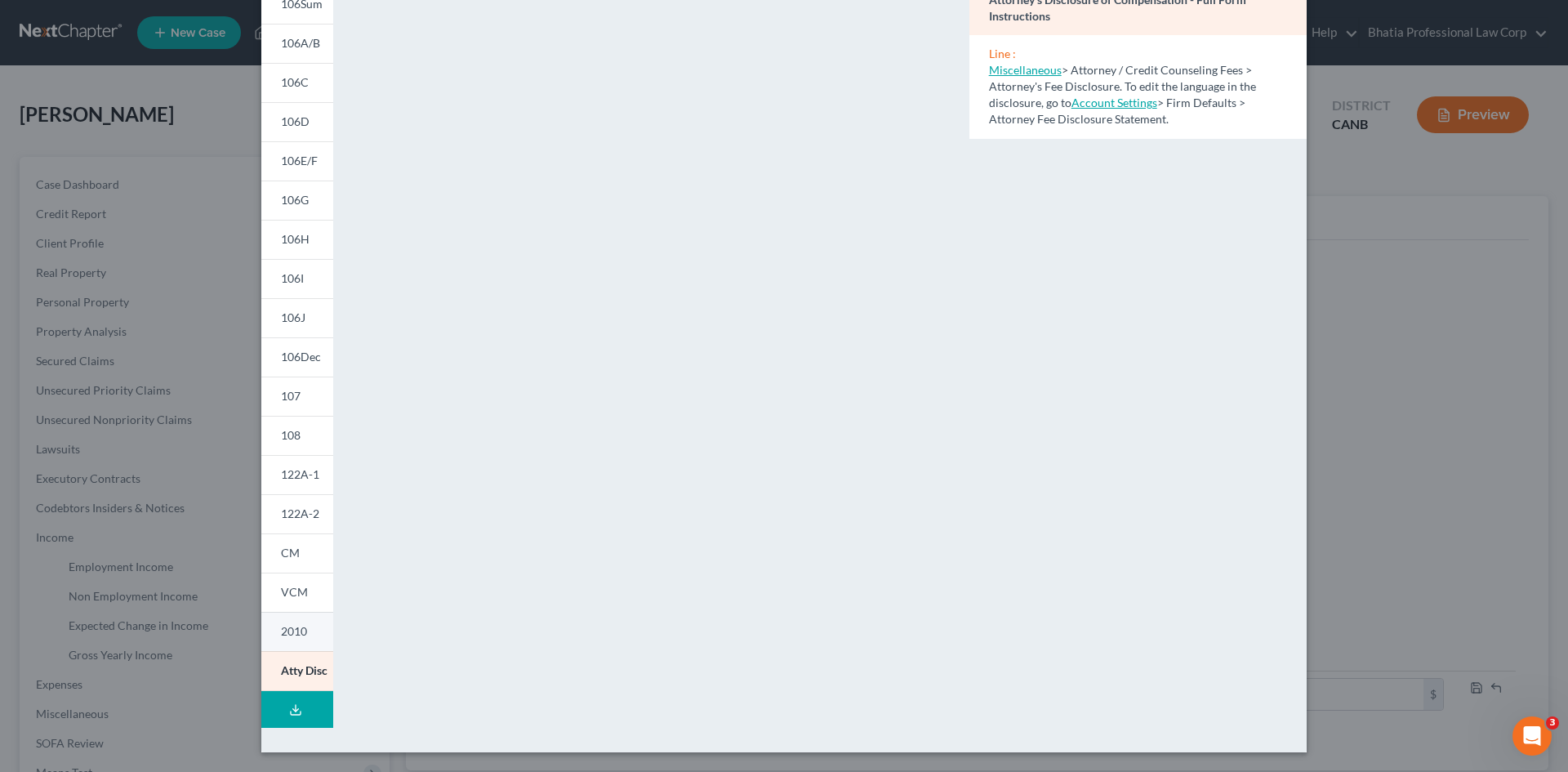
click at [281, 517] on span "2010" at bounding box center [294, 631] width 26 height 14
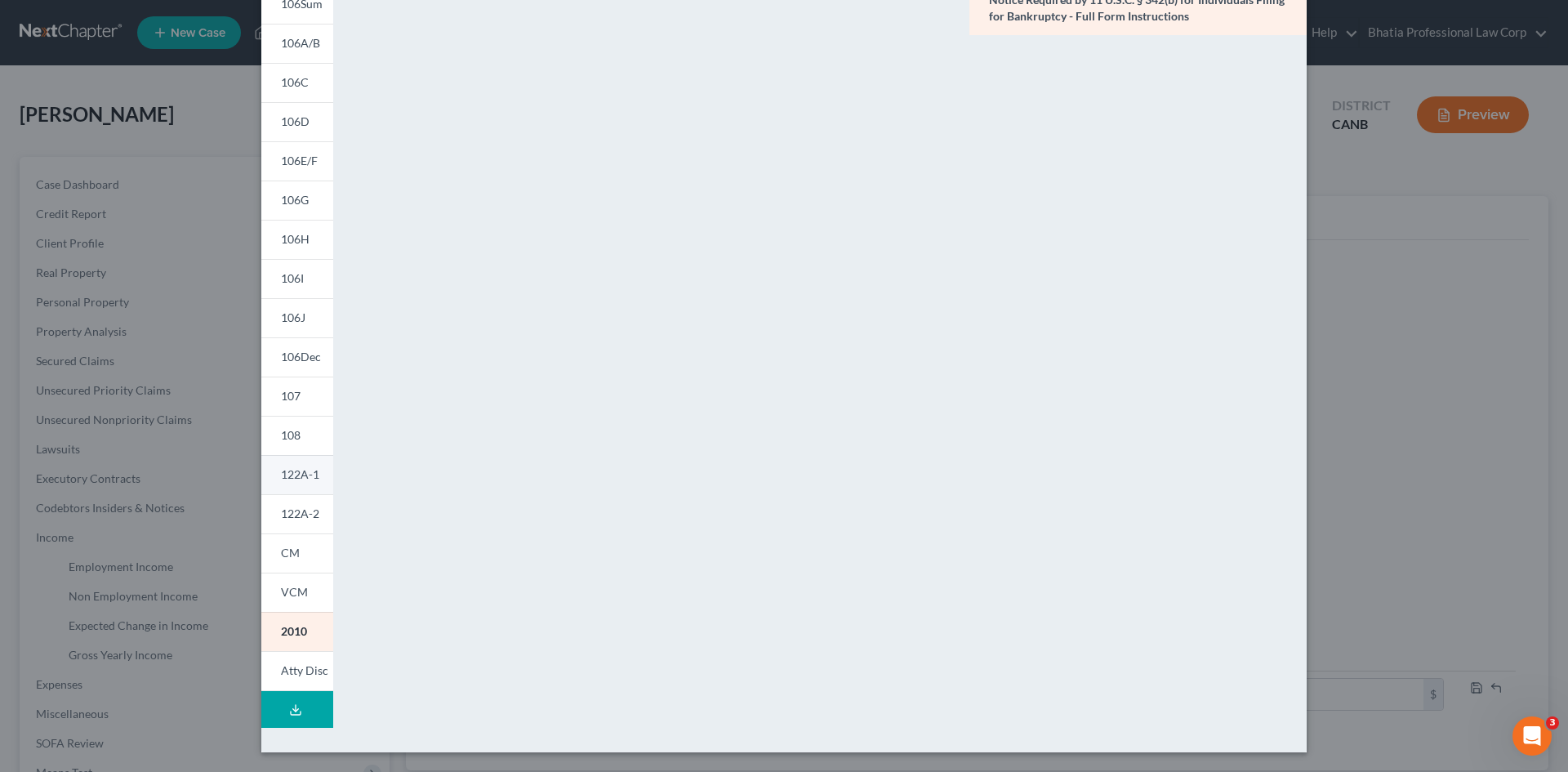
click at [306, 471] on span "122A-1" at bounding box center [299, 473] width 38 height 14
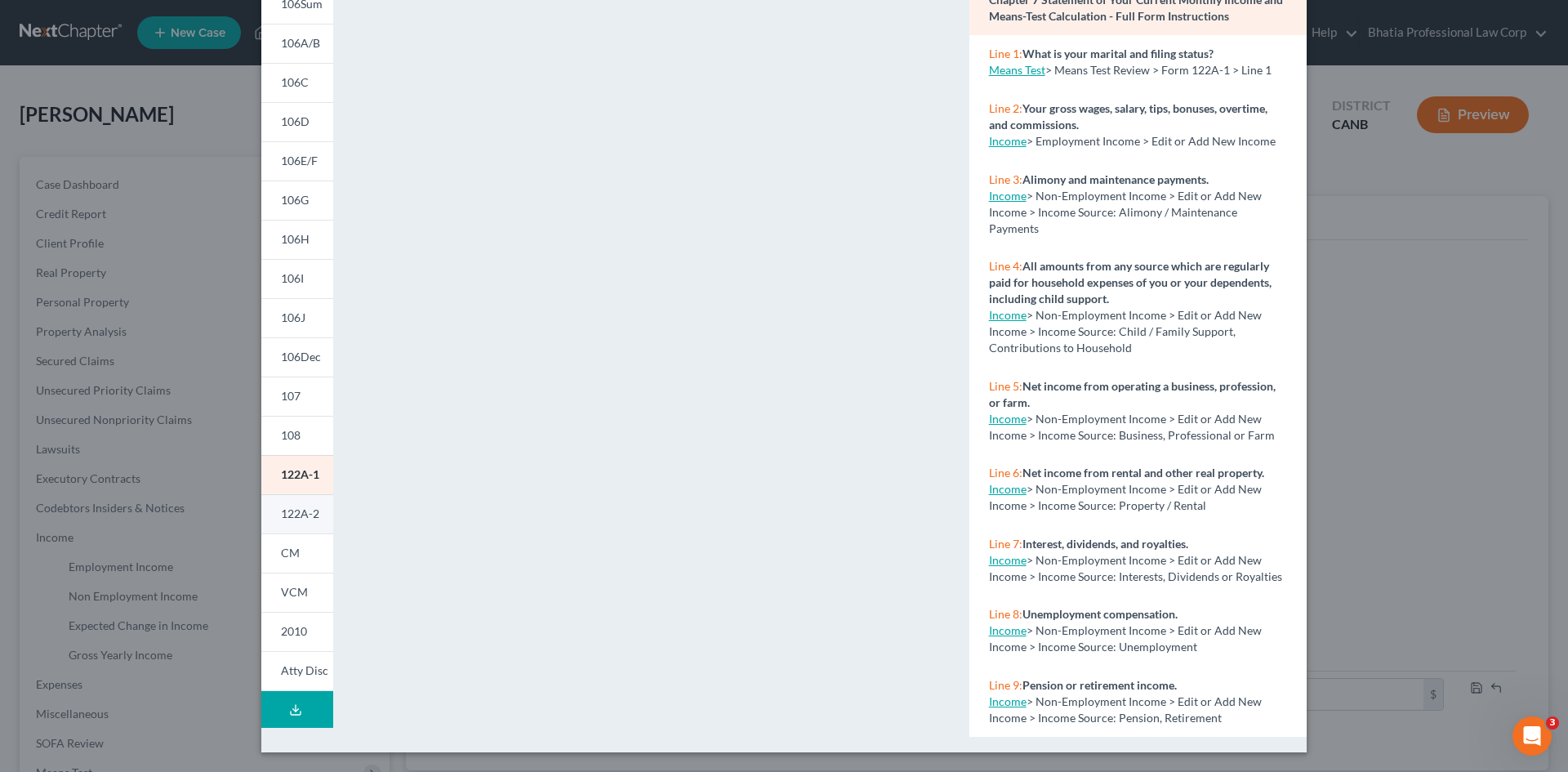
click at [293, 517] on span "122A-2" at bounding box center [299, 513] width 38 height 14
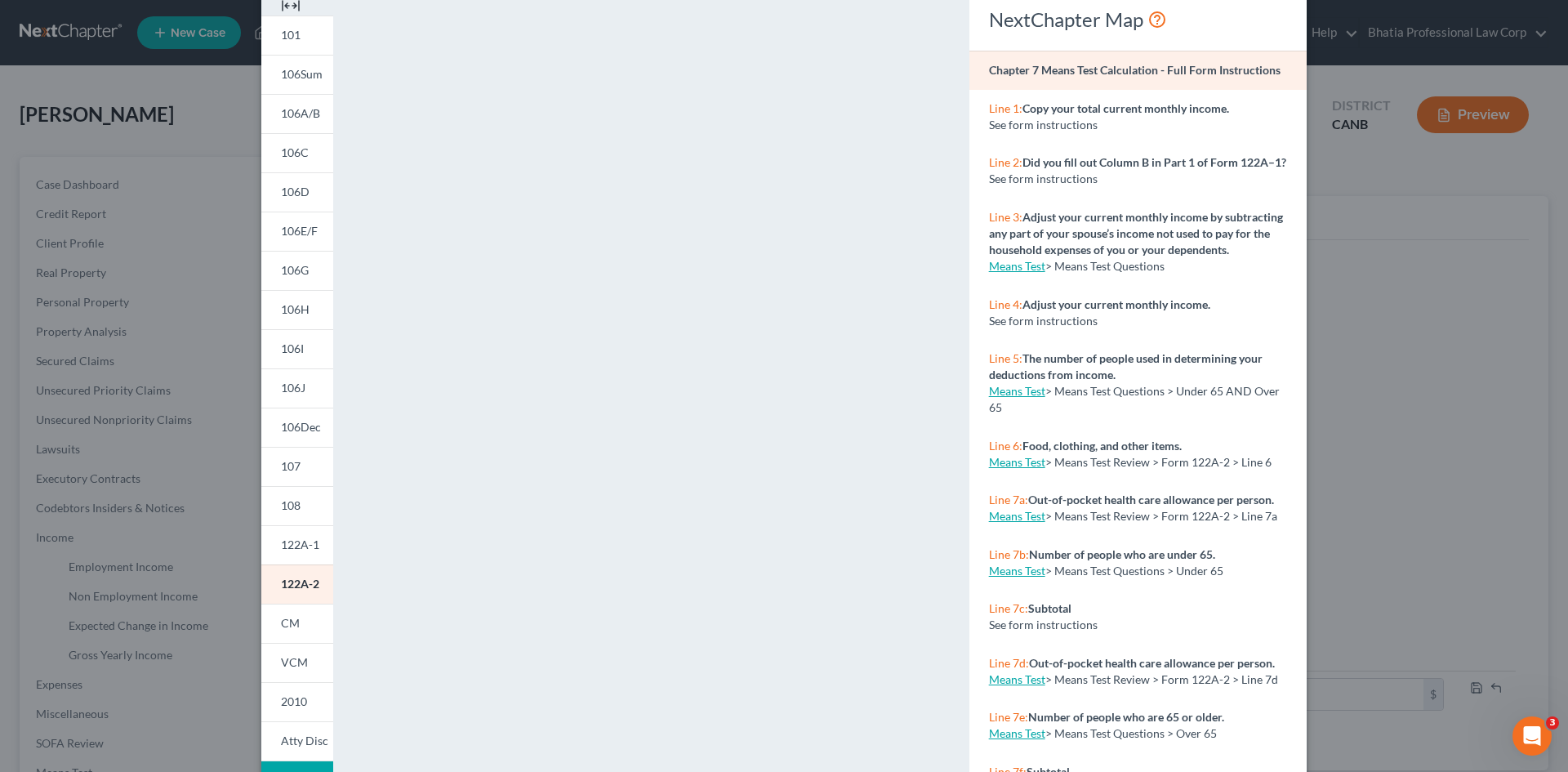
scroll to position [0, 0]
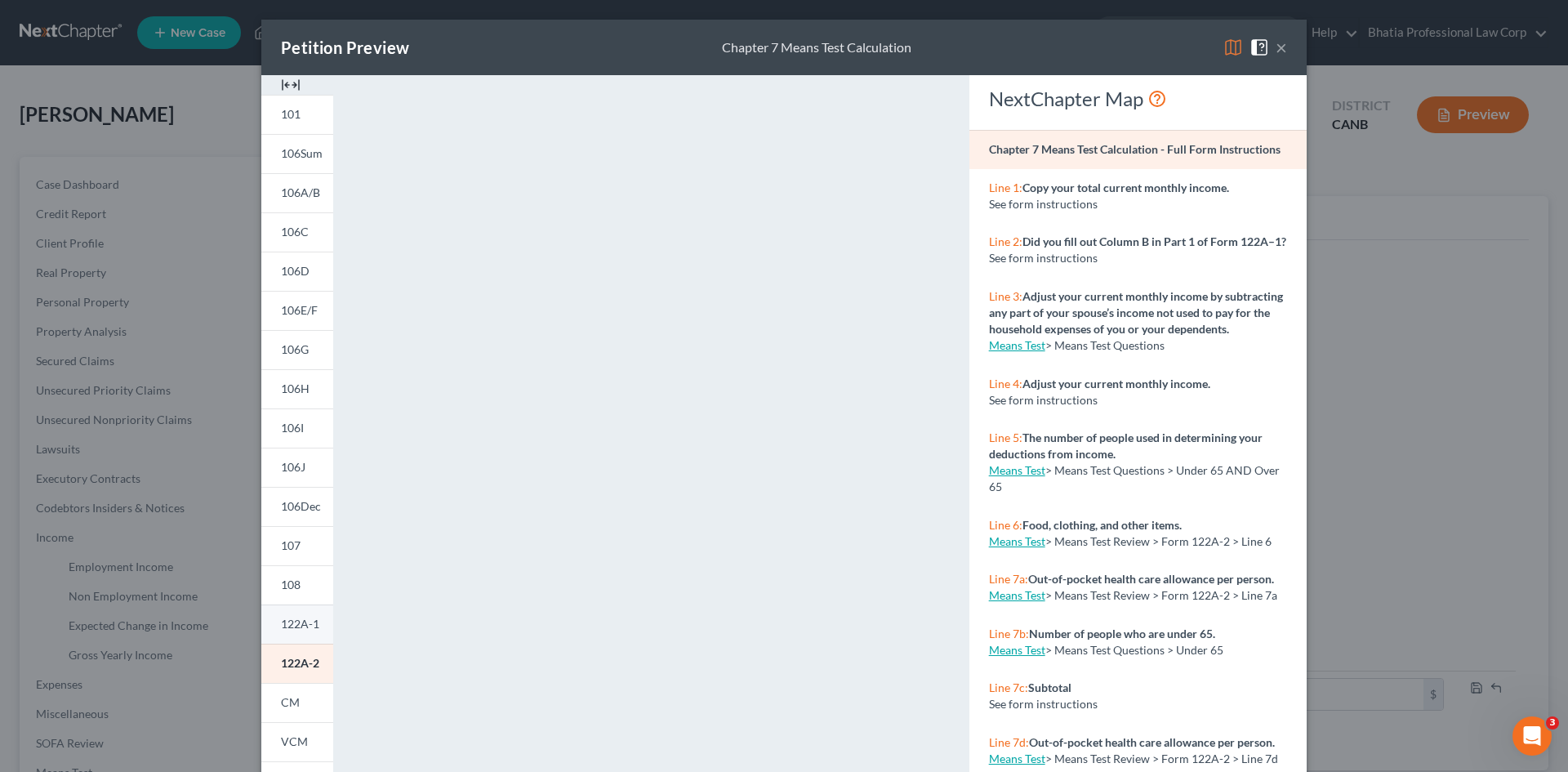
click at [299, 517] on span "122A-1" at bounding box center [299, 623] width 38 height 14
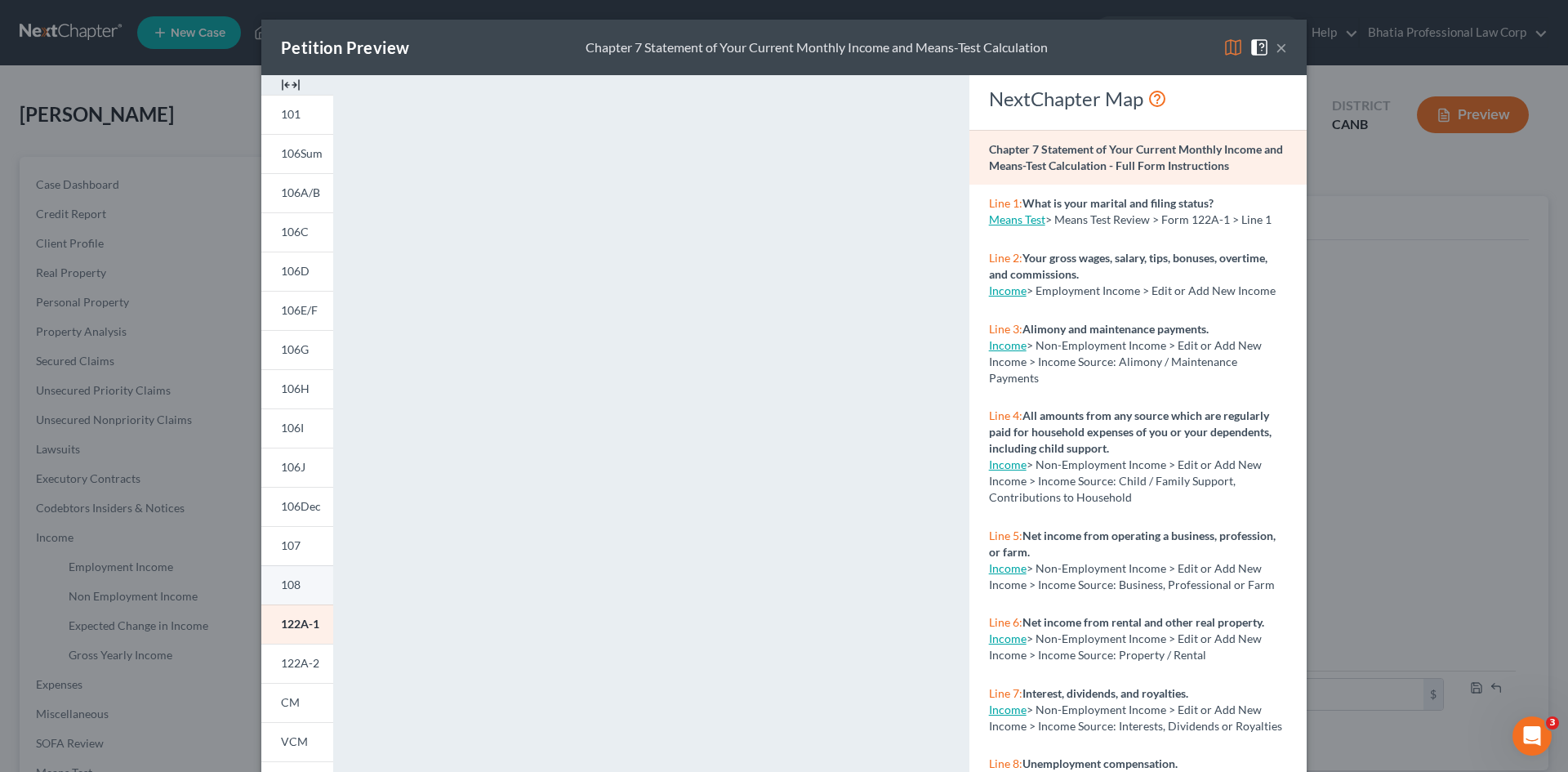
click at [299, 517] on link "108" at bounding box center [297, 585] width 72 height 39
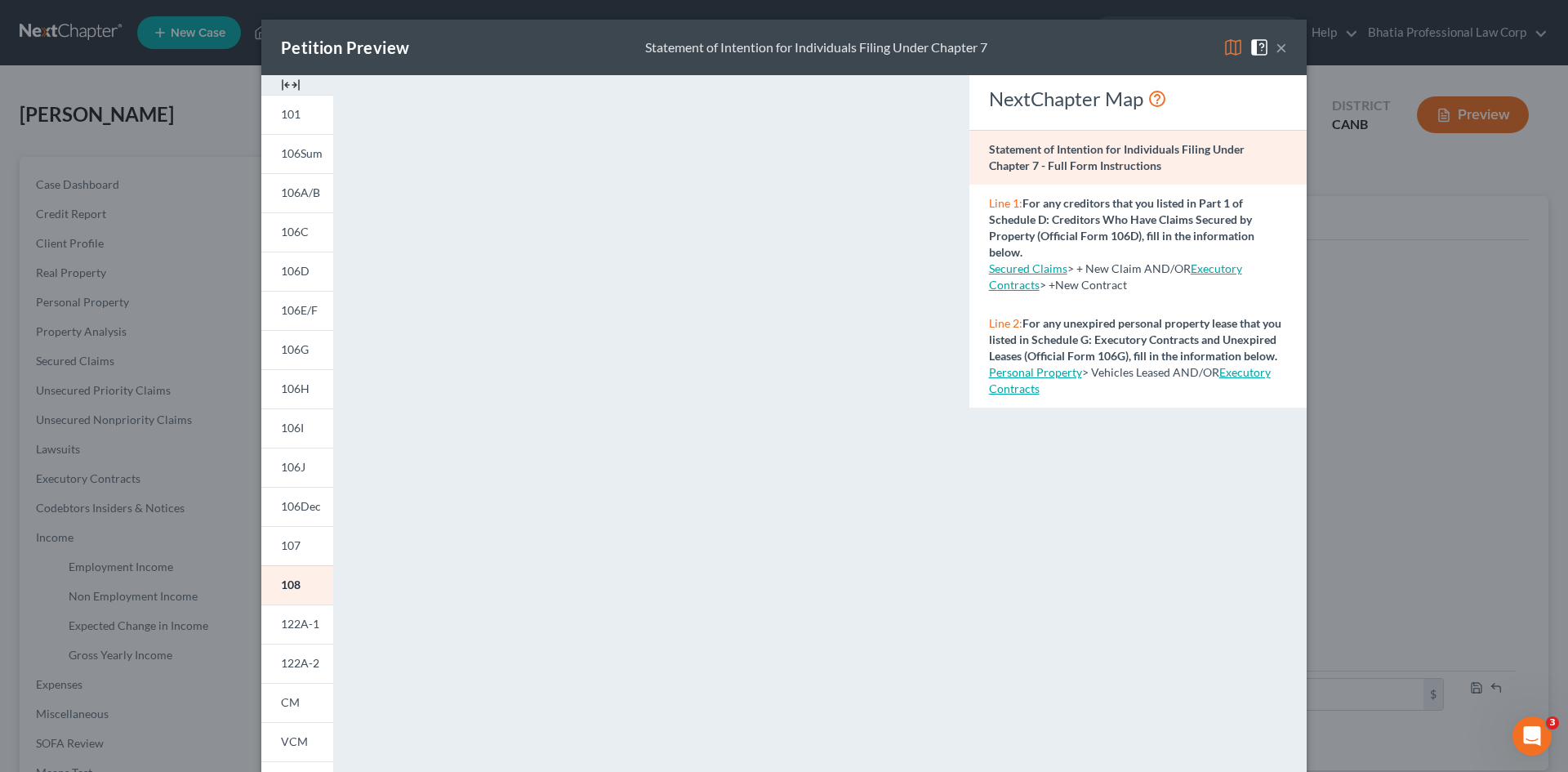
scroll to position [150, 0]
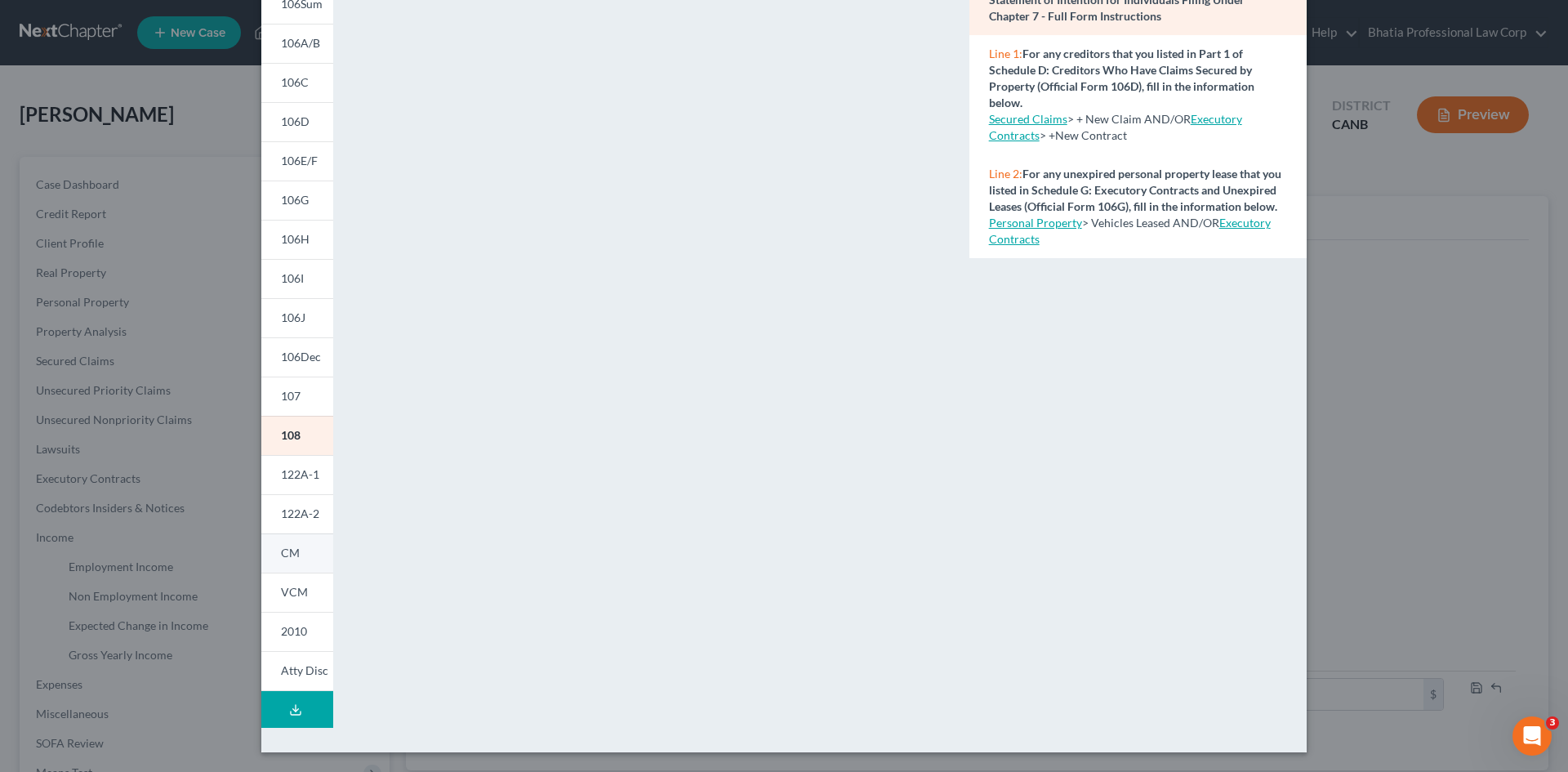
click at [290, 517] on span "CM" at bounding box center [290, 552] width 19 height 14
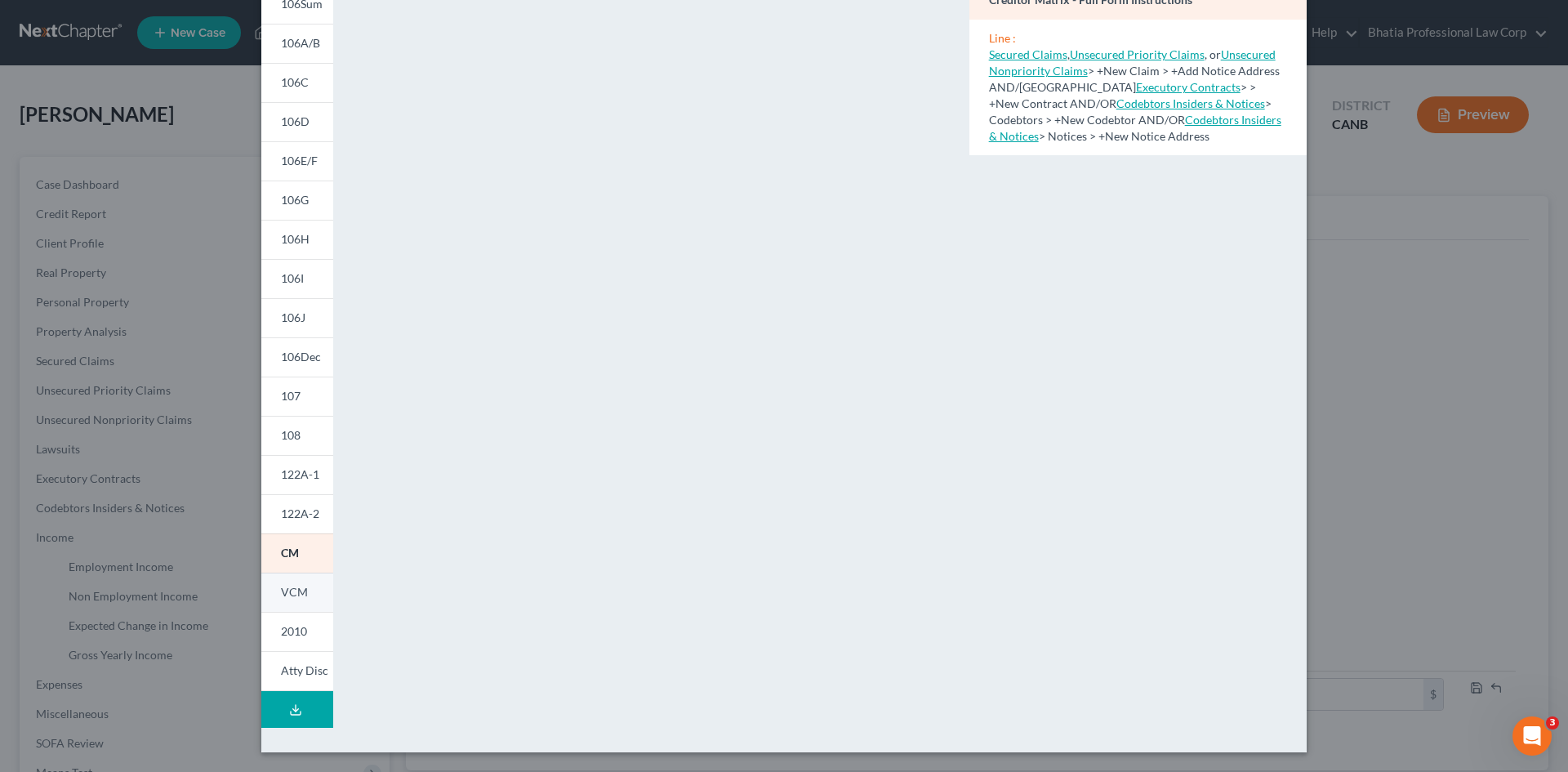
click at [301, 517] on link "VCM" at bounding box center [297, 592] width 72 height 39
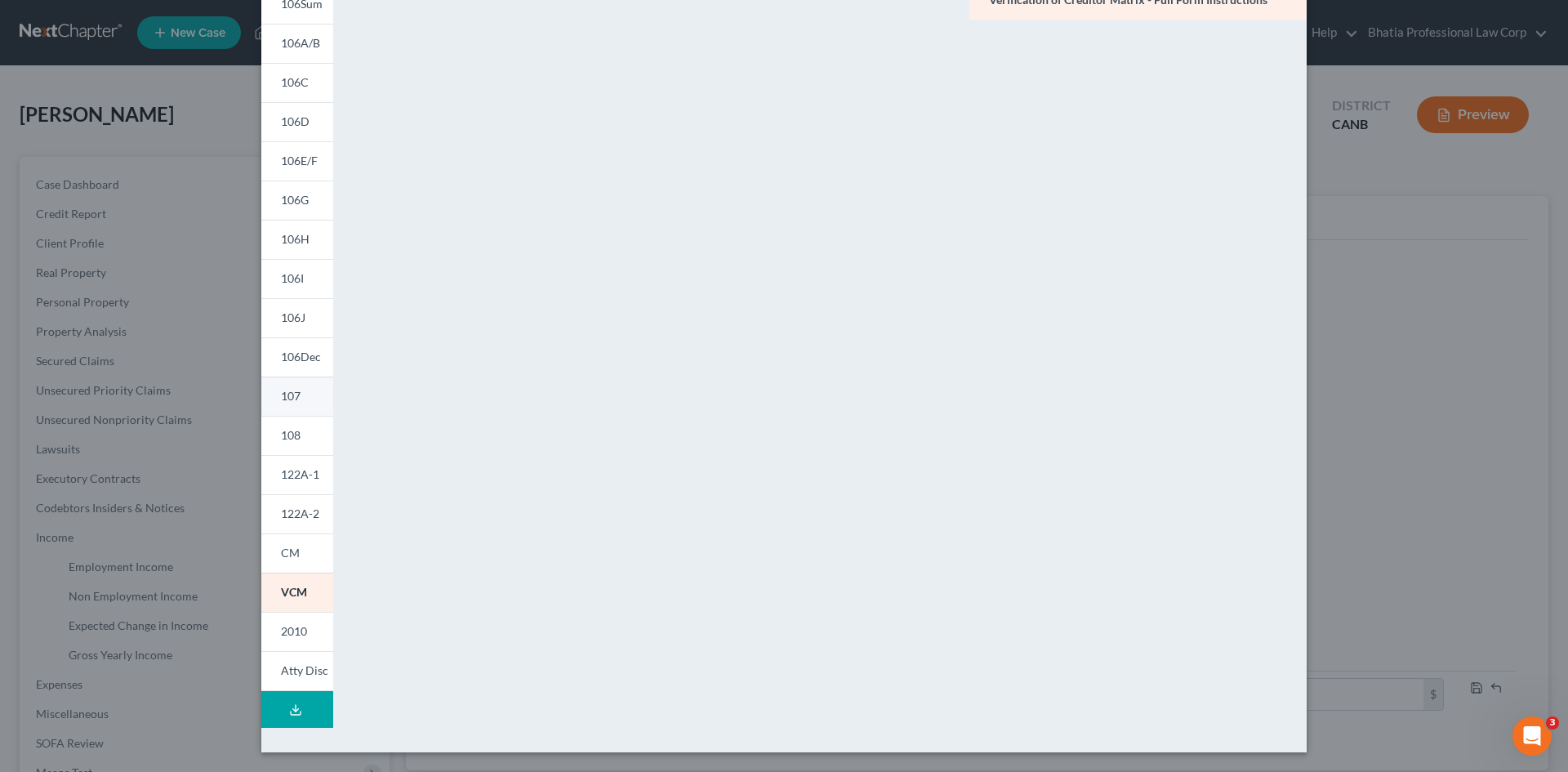
click at [283, 397] on span "107" at bounding box center [290, 395] width 20 height 14
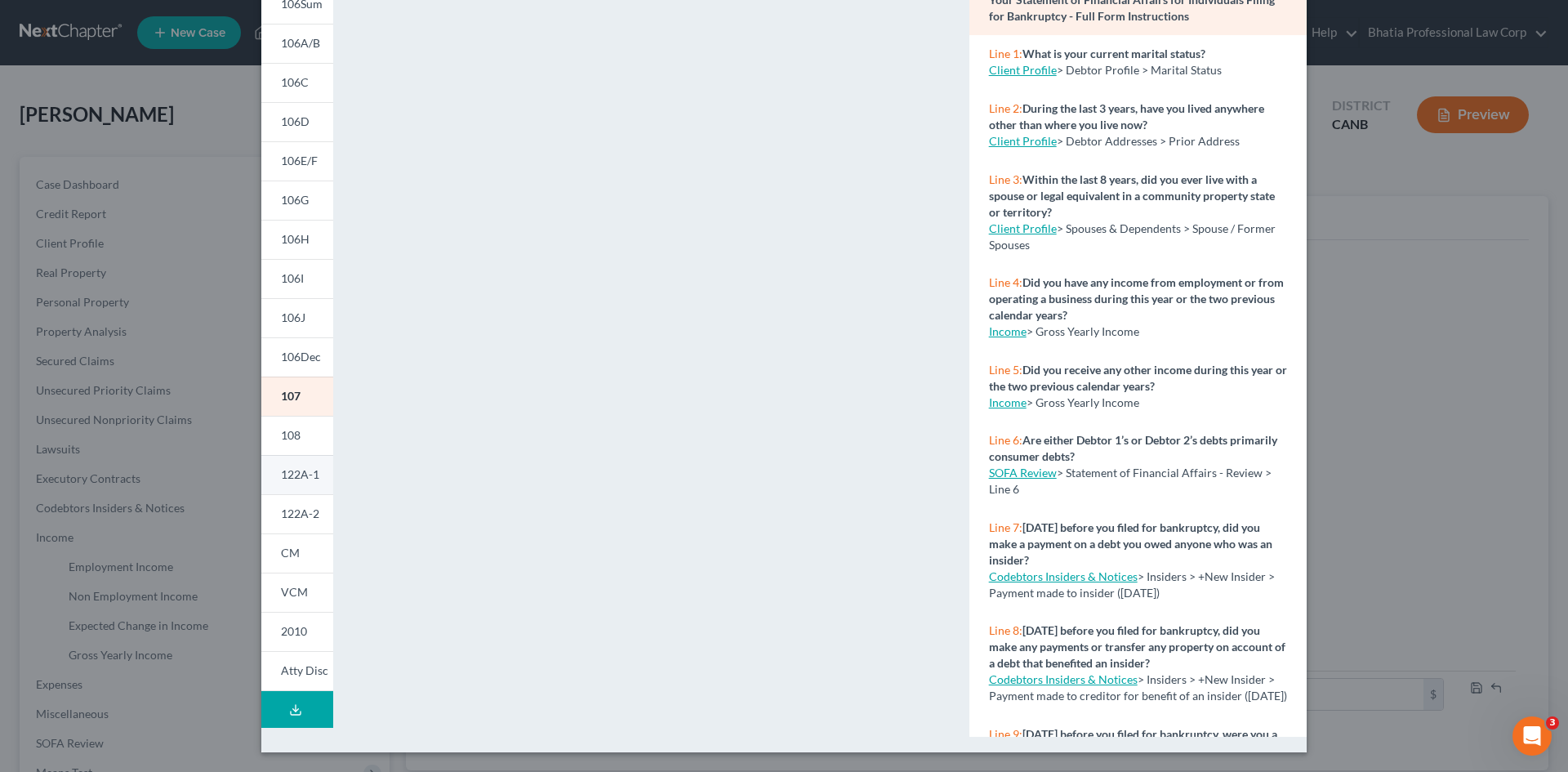
click at [269, 470] on link "122A-1" at bounding box center [297, 474] width 72 height 39
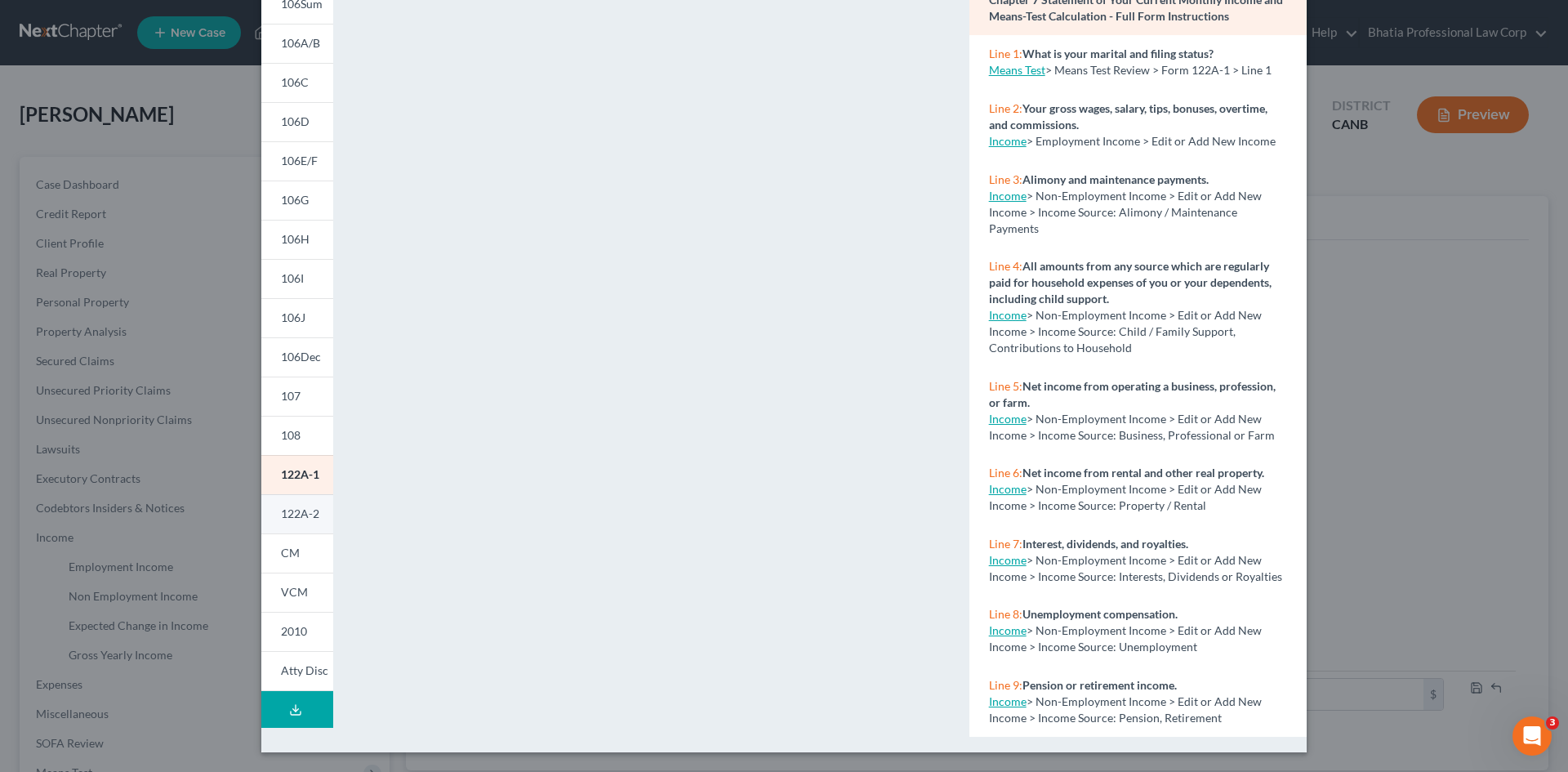
click at [297, 509] on span "122A-2" at bounding box center [299, 513] width 38 height 14
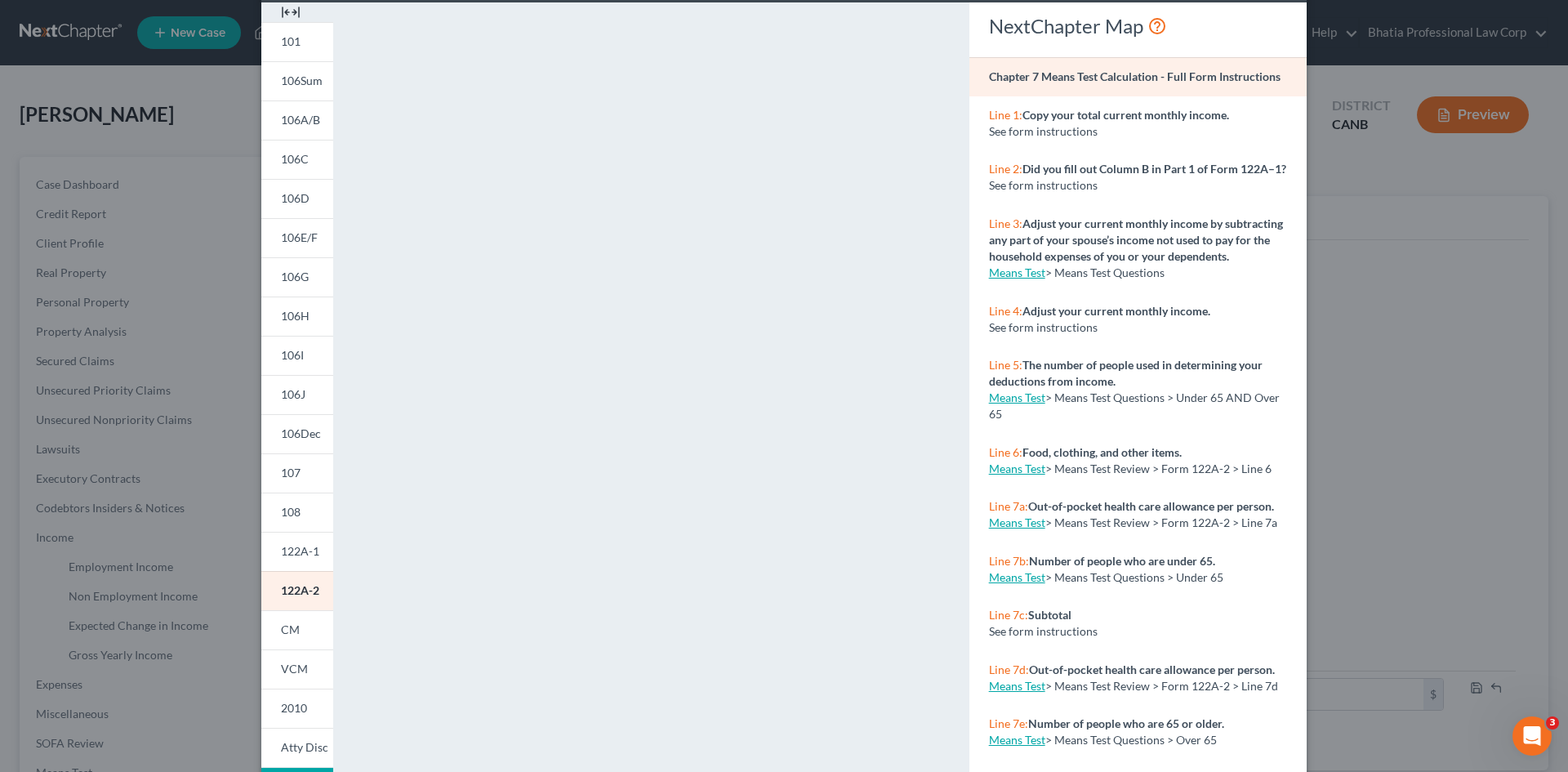
scroll to position [0, 0]
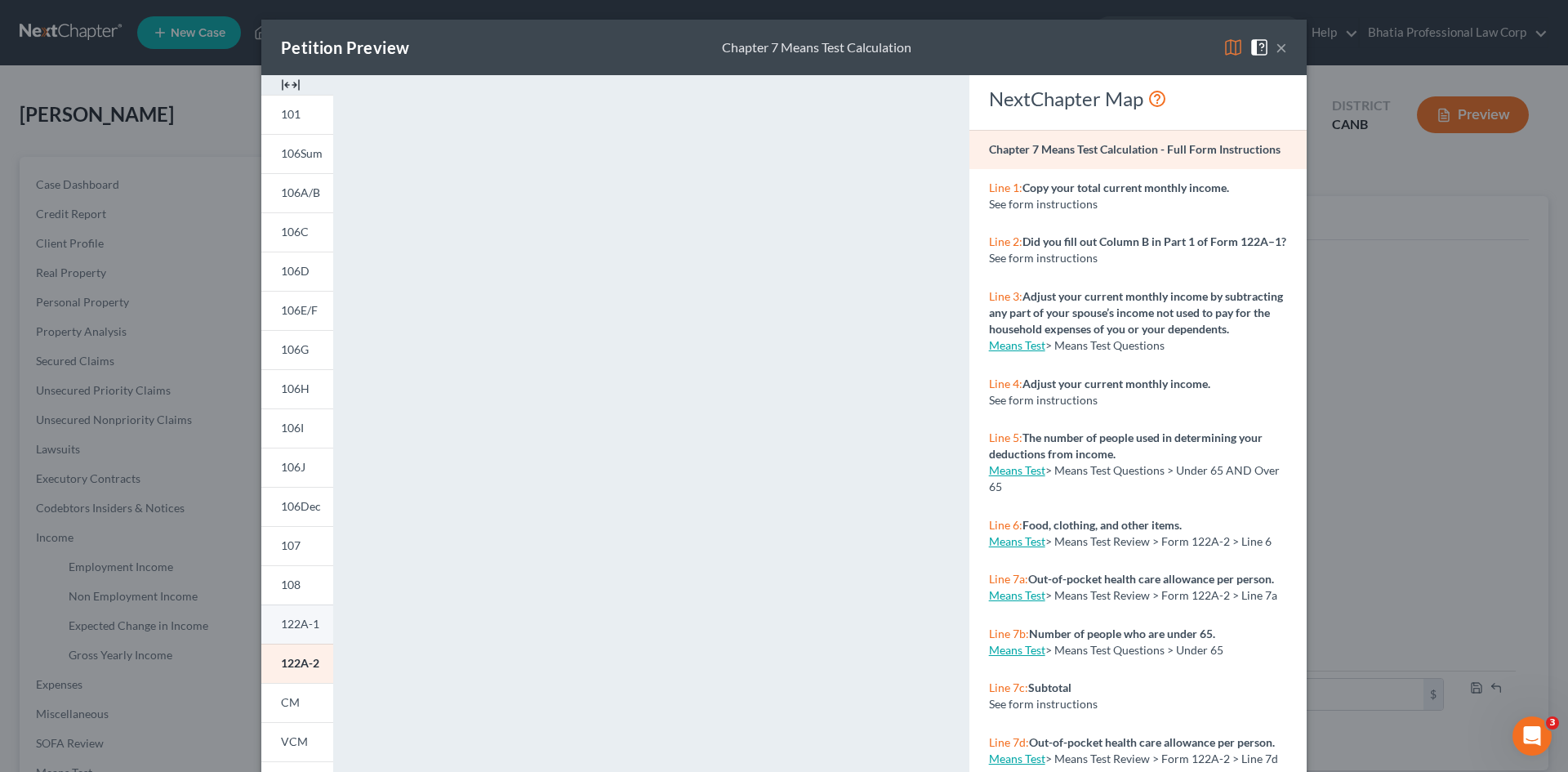
click at [296, 517] on span "122A-1" at bounding box center [299, 623] width 38 height 14
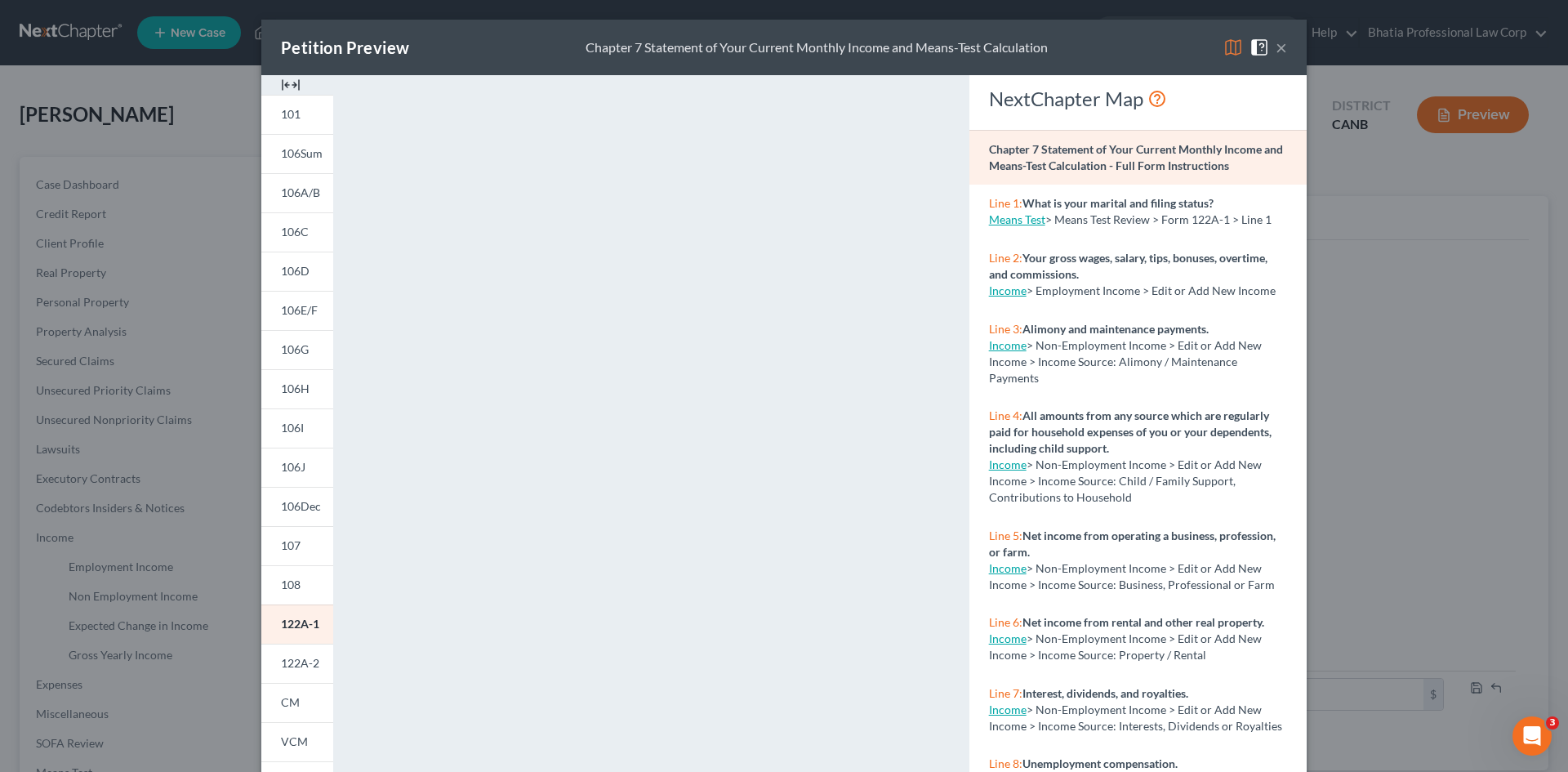
click at [1114, 44] on button "×" at bounding box center [1281, 47] width 11 height 20
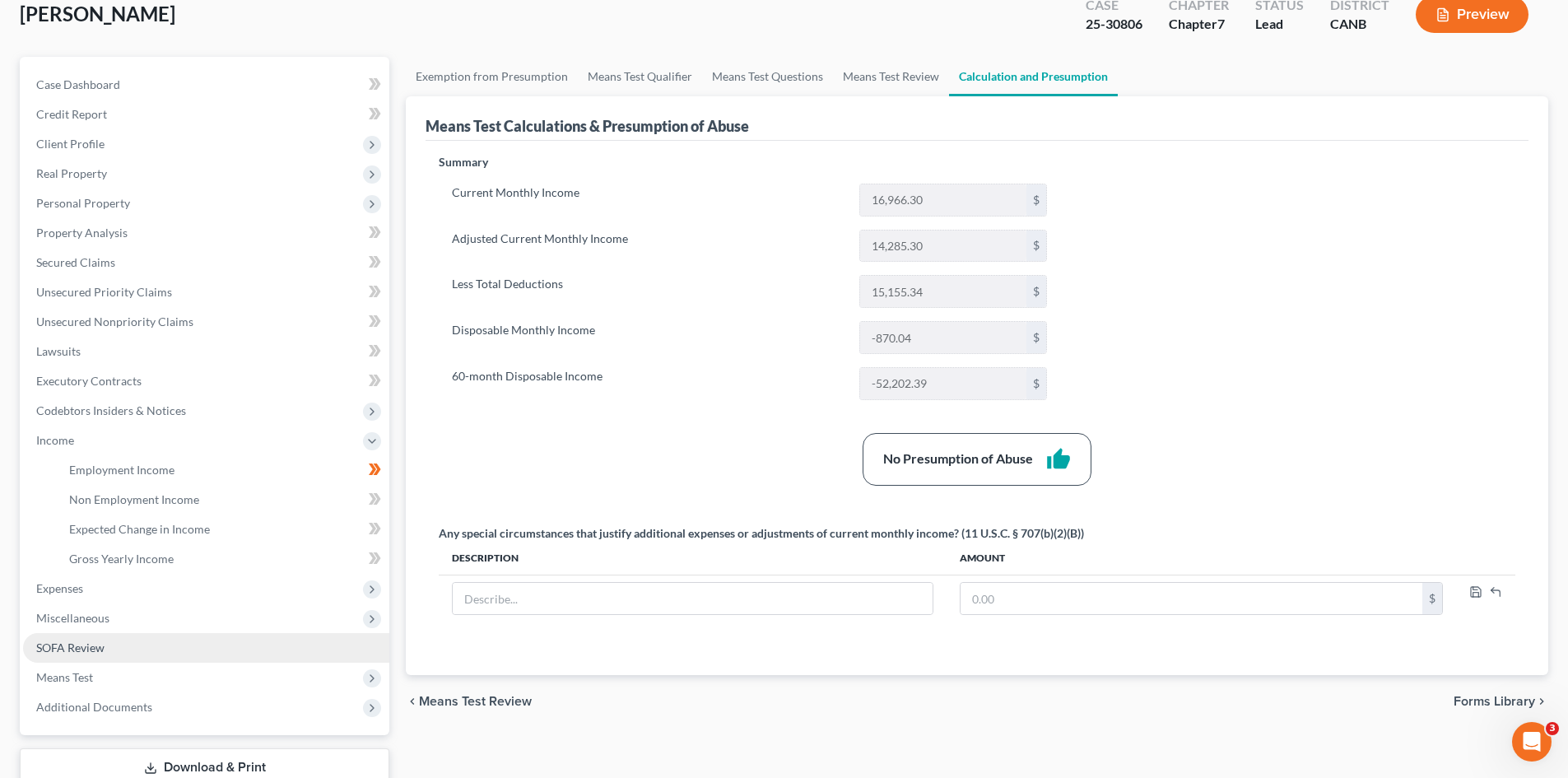
scroll to position [216, 0]
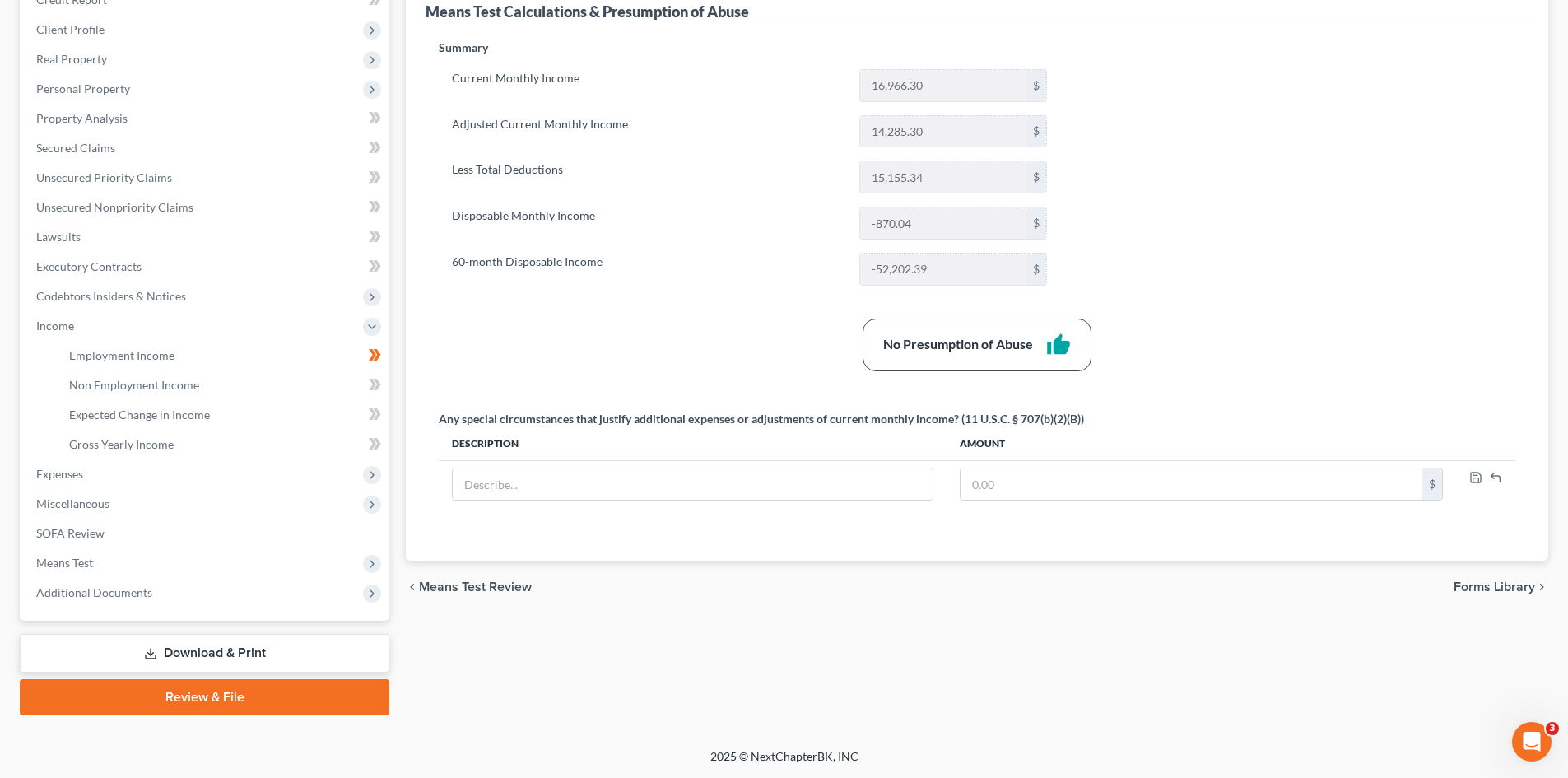
click at [239, 521] on link "Download & Print" at bounding box center [205, 653] width 370 height 39
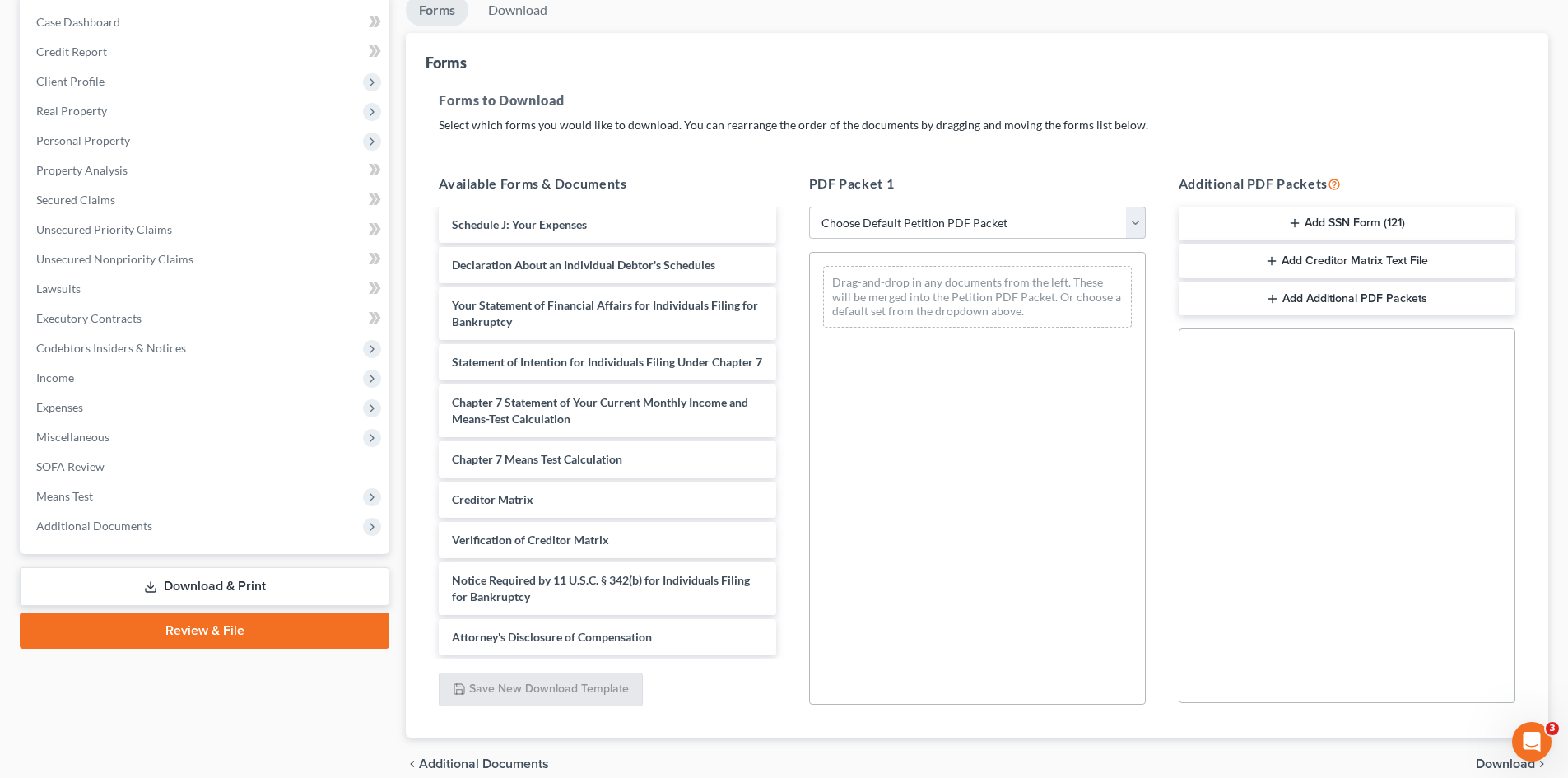
scroll to position [74, 0]
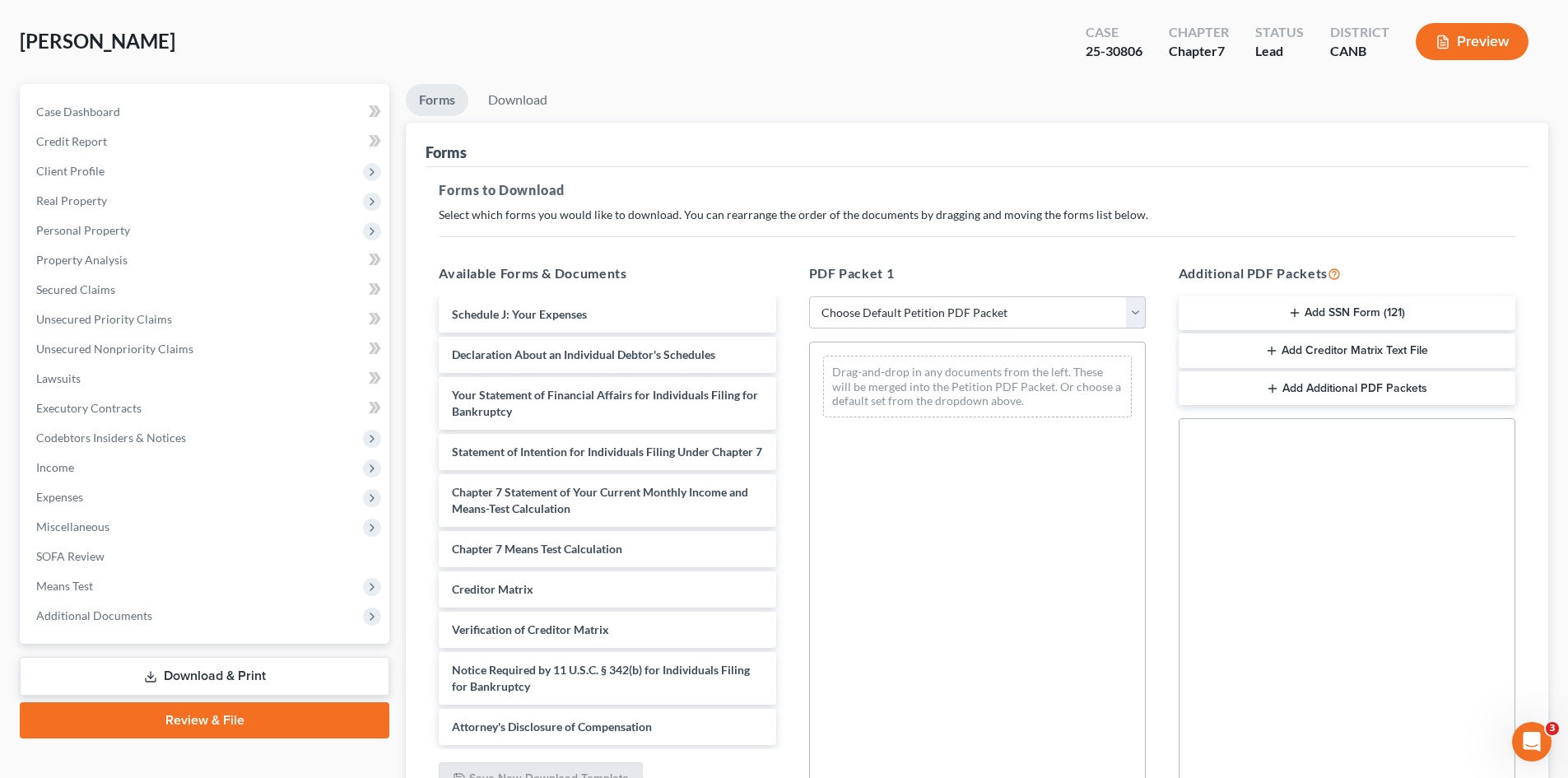
click at [1123, 306] on select "Choose Default Petition PDF Packet Complete Bankruptcy Petition (all forms and …" at bounding box center [977, 312] width 337 height 33
click at [553, 521] on div "Chapter 7 Means Test Calculation Certificate of Couselling-pdf Voluntary Petiti…" at bounding box center [606, 310] width 363 height 869
click at [553, 521] on span "Chapter 7 Means Test Calculation" at bounding box center [536, 548] width 171 height 14
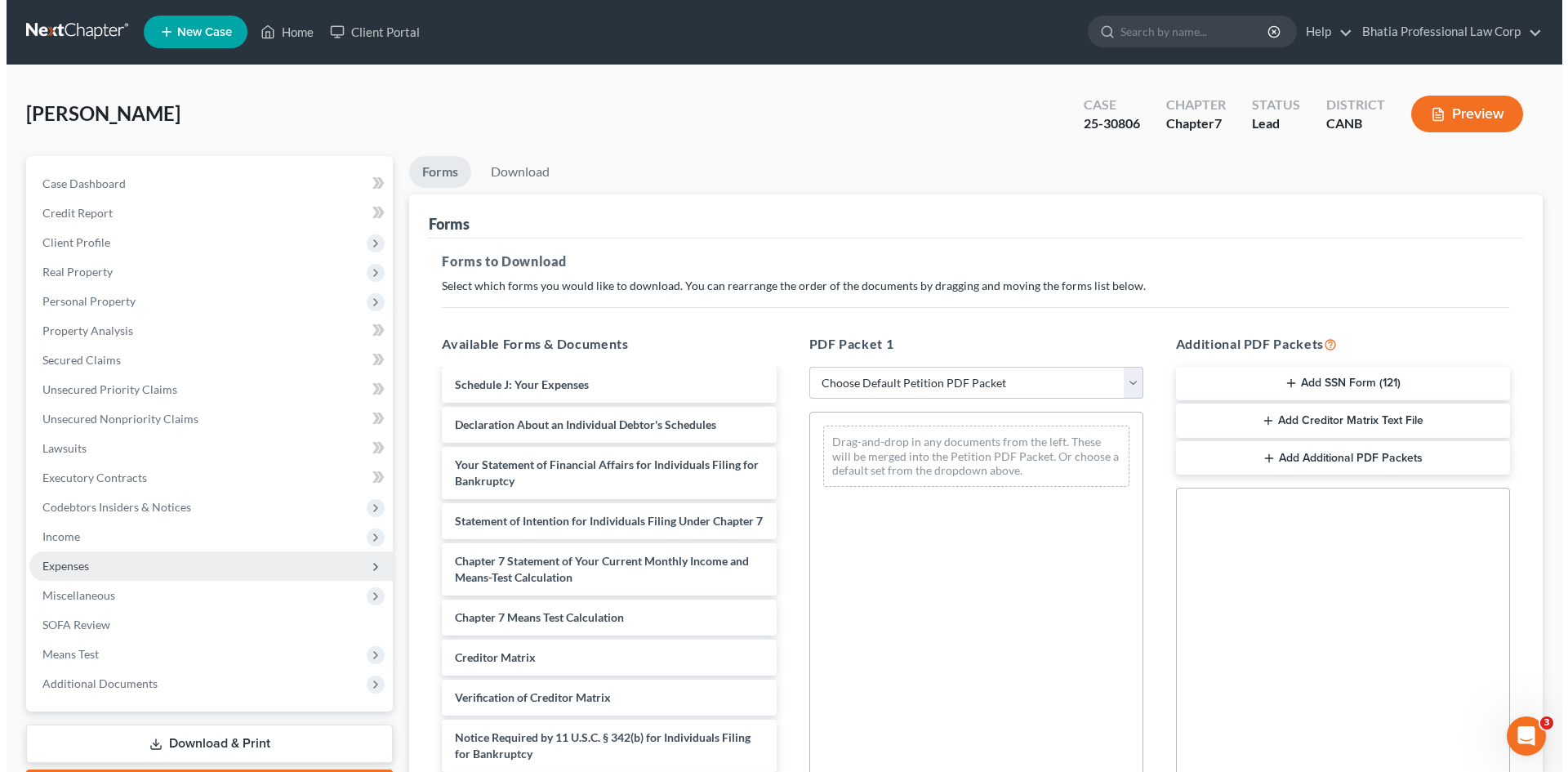
scroll to position [0, 0]
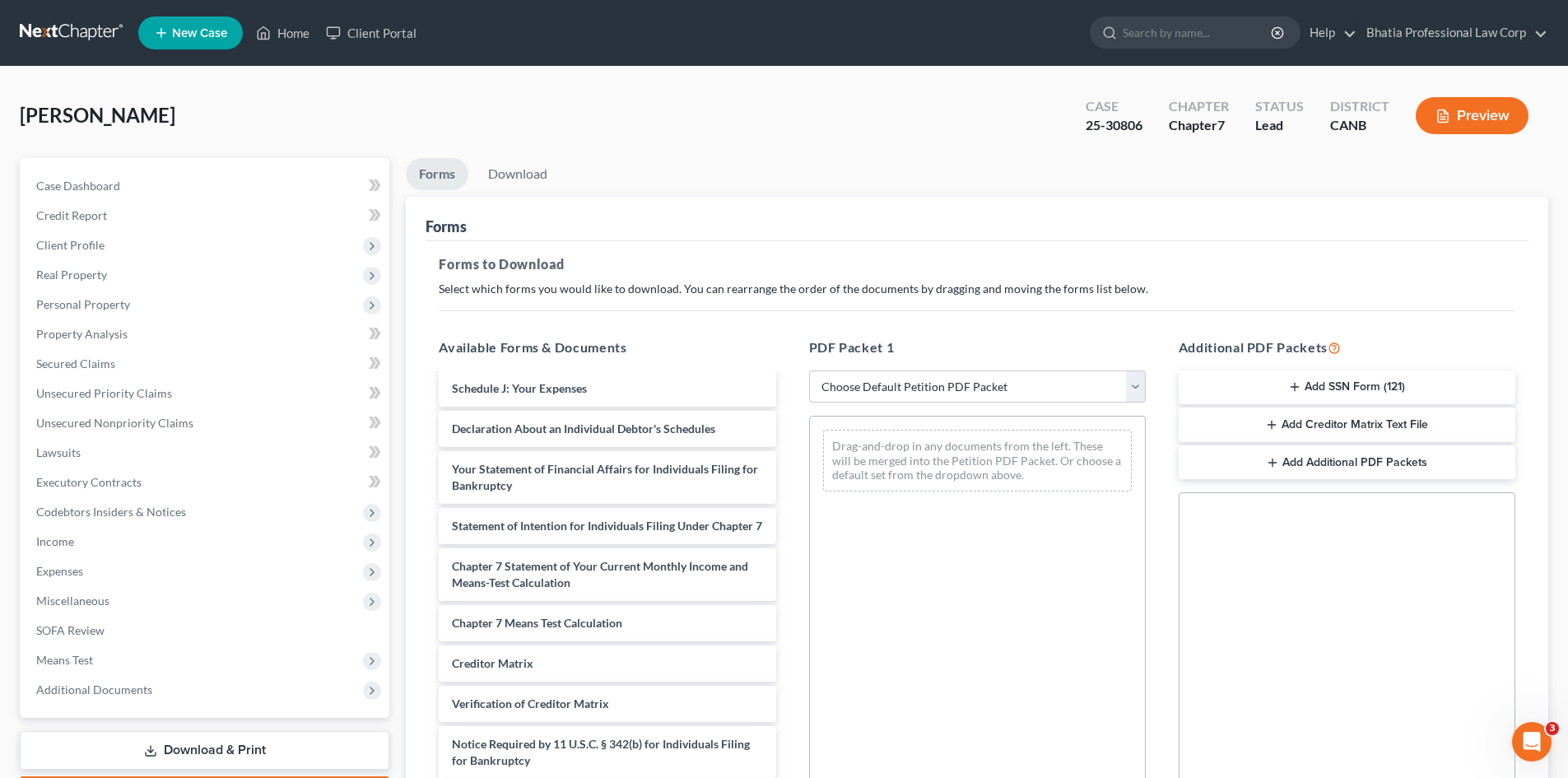
click at [1123, 108] on button "Preview" at bounding box center [1472, 115] width 113 height 37
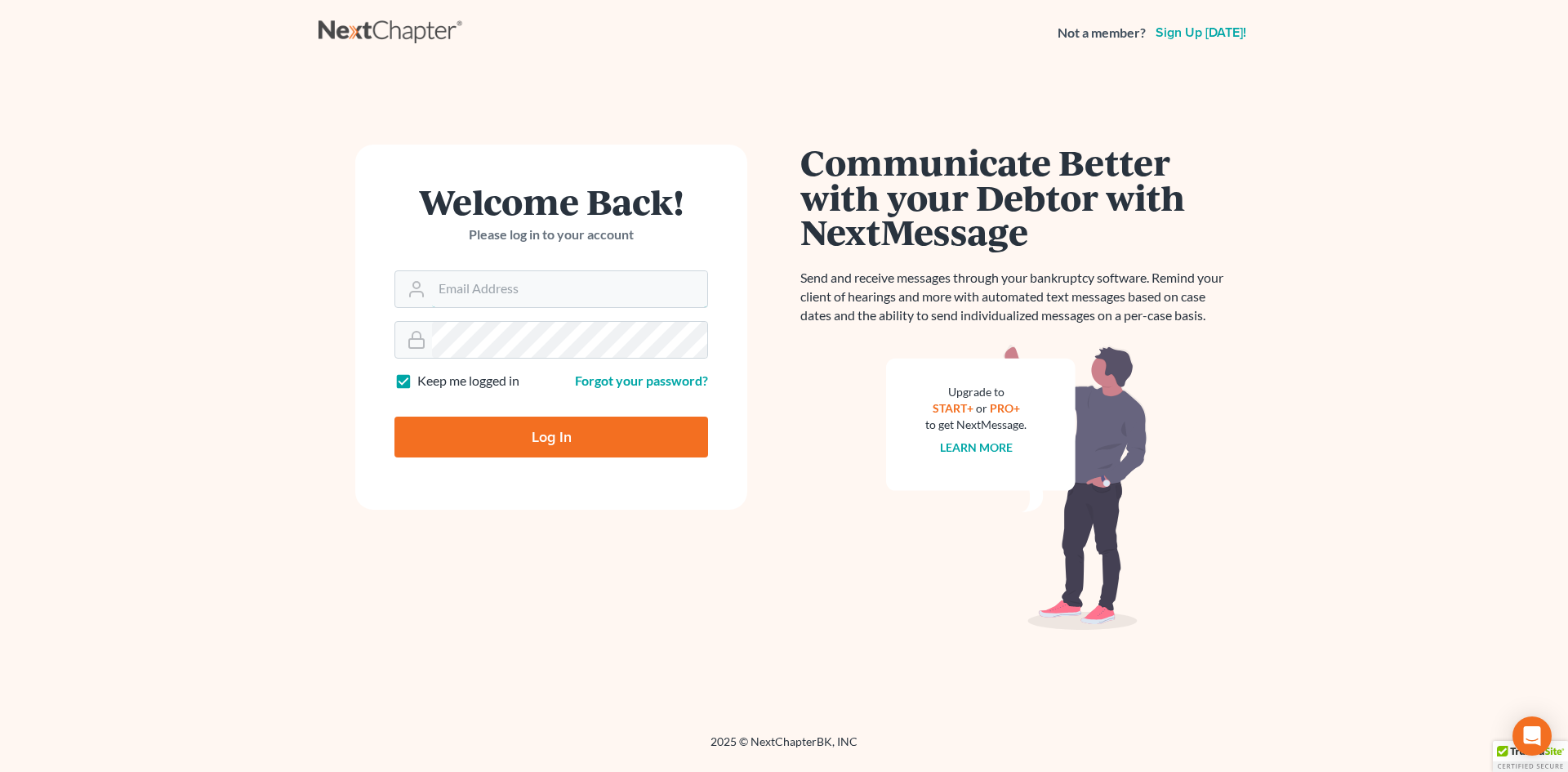
type input "[EMAIL_ADDRESS][DOMAIN_NAME]"
click at [547, 436] on input "Log In" at bounding box center [551, 437] width 313 height 41
type input "Thinking..."
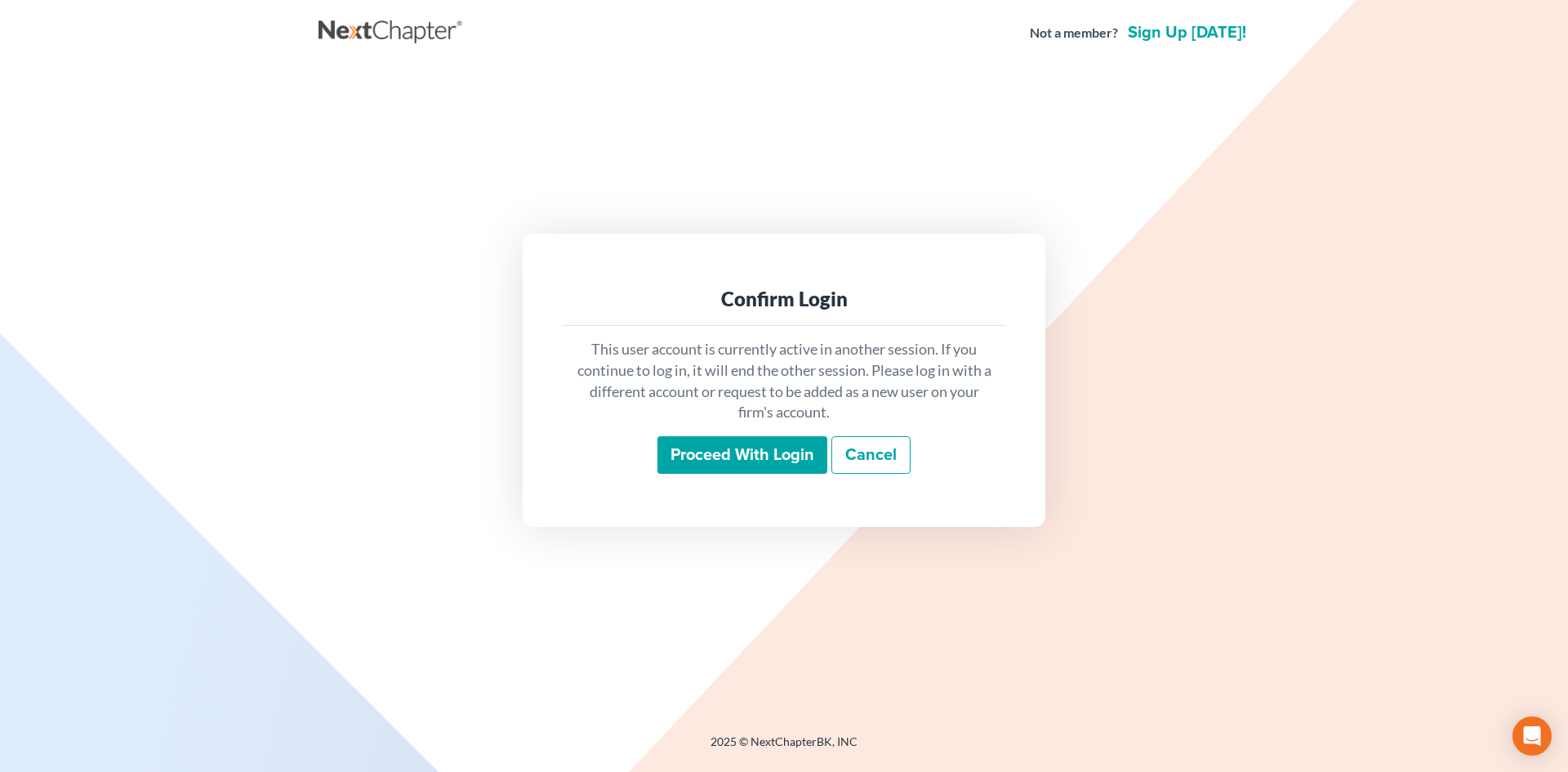
click at [725, 458] on input "Proceed with login" at bounding box center [743, 455] width 170 height 37
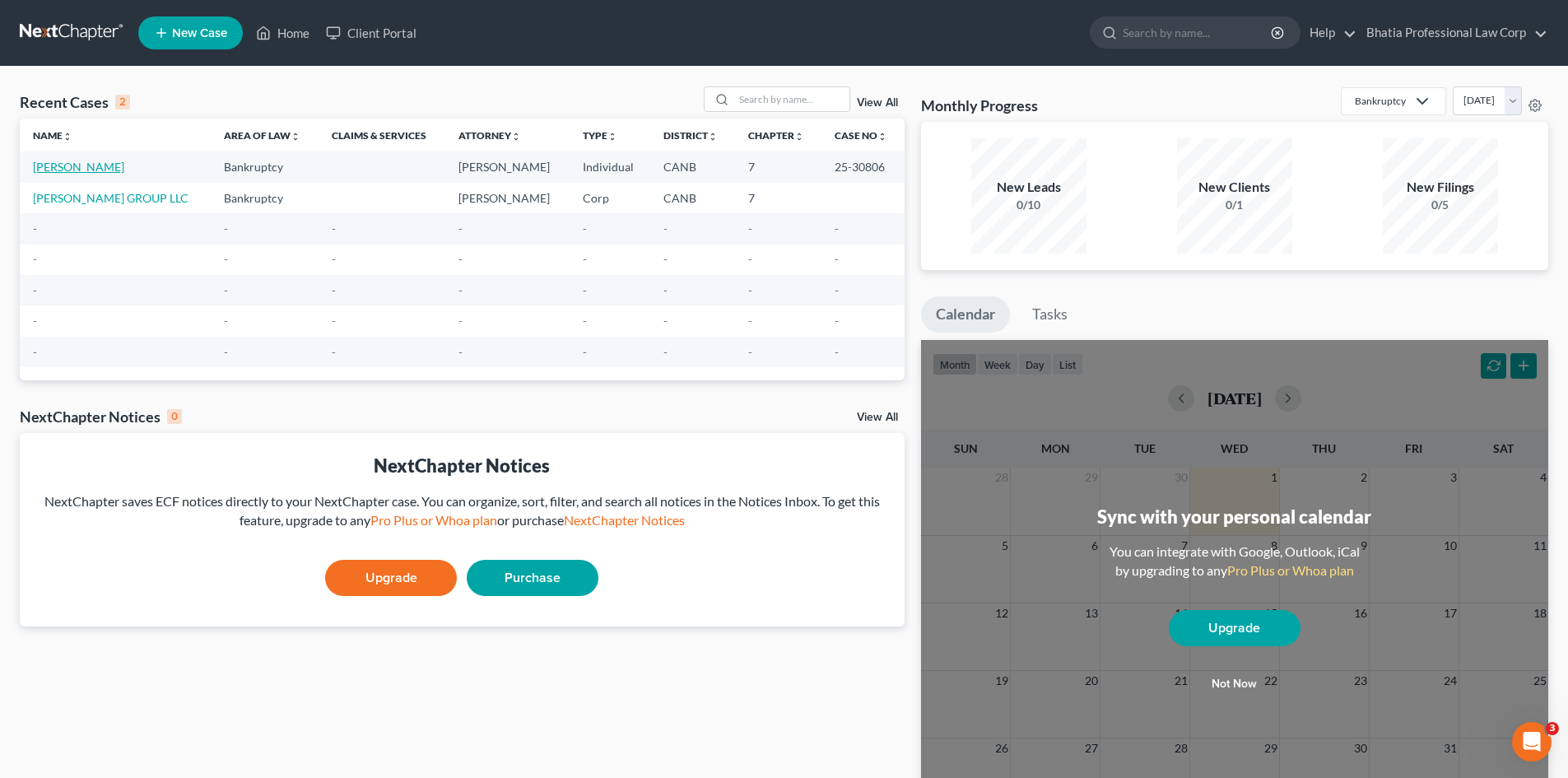
click at [61, 163] on link "[PERSON_NAME]" at bounding box center [78, 166] width 91 height 14
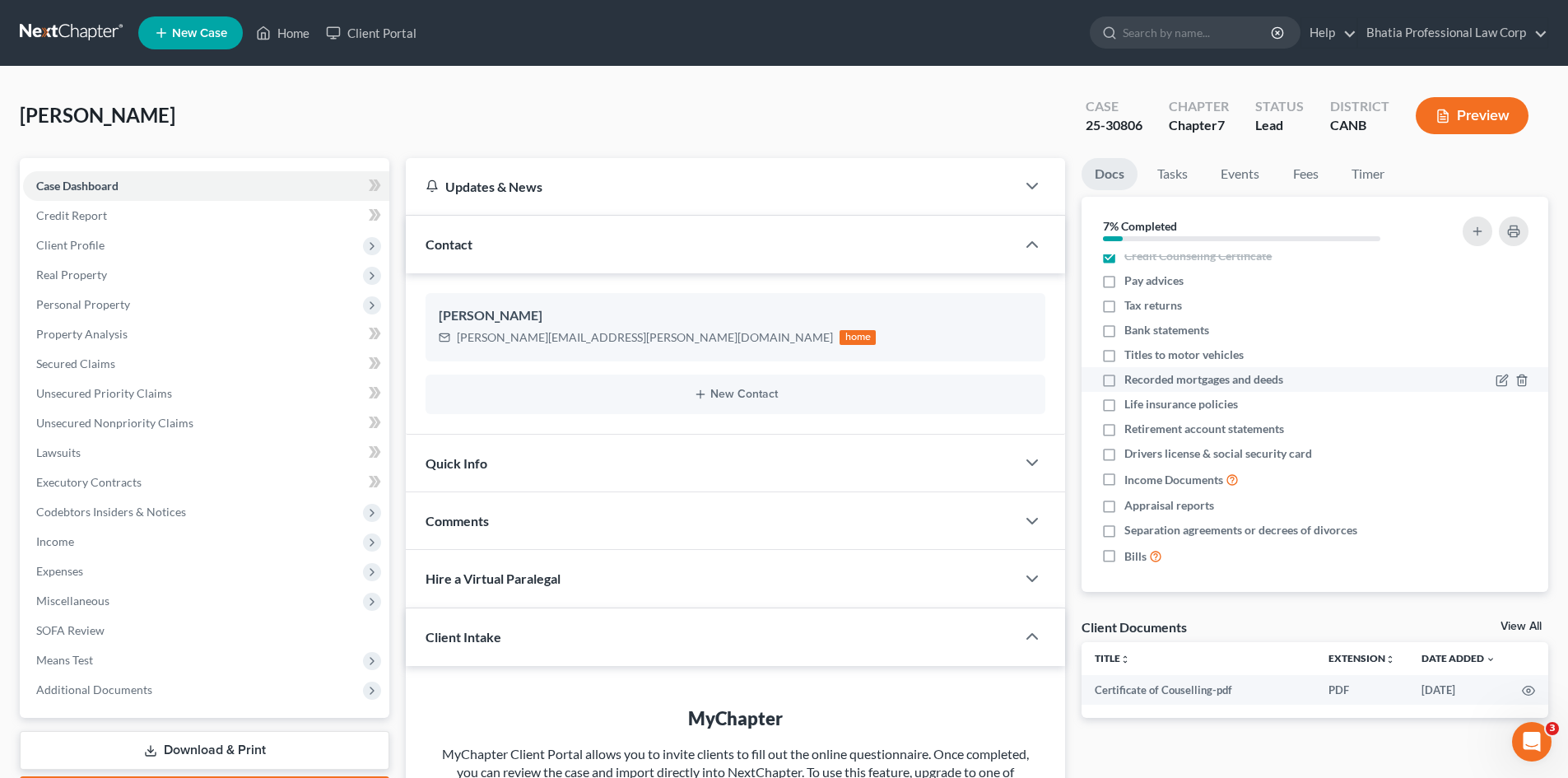
scroll to position [15, 0]
